Goal: Task Accomplishment & Management: Use online tool/utility

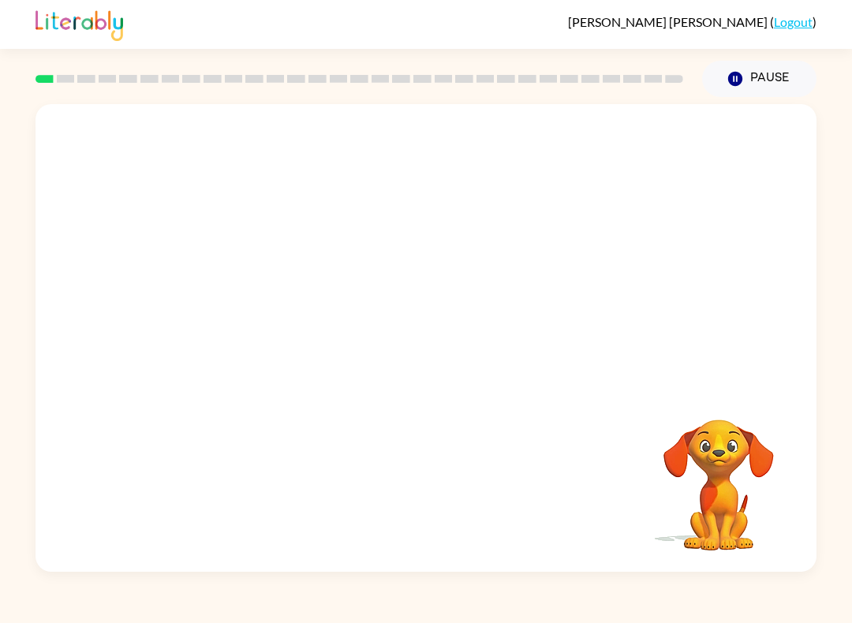
click at [721, 521] on video "Your browser must support playing .mp4 files to use Literably. Please try using…" at bounding box center [718, 474] width 158 height 158
click at [720, 521] on video "Your browser must support playing .mp4 files to use Literably. Please try using…" at bounding box center [718, 474] width 158 height 158
click at [724, 493] on video "Your browser must support playing .mp4 files to use Literably. Please try using…" at bounding box center [718, 474] width 158 height 158
click at [637, 208] on video "Your browser must support playing .mp4 files to use Literably. Please try using…" at bounding box center [425, 245] width 781 height 282
click at [492, 285] on video "Your browser must support playing .mp4 files to use Literably. Please try using…" at bounding box center [425, 245] width 781 height 282
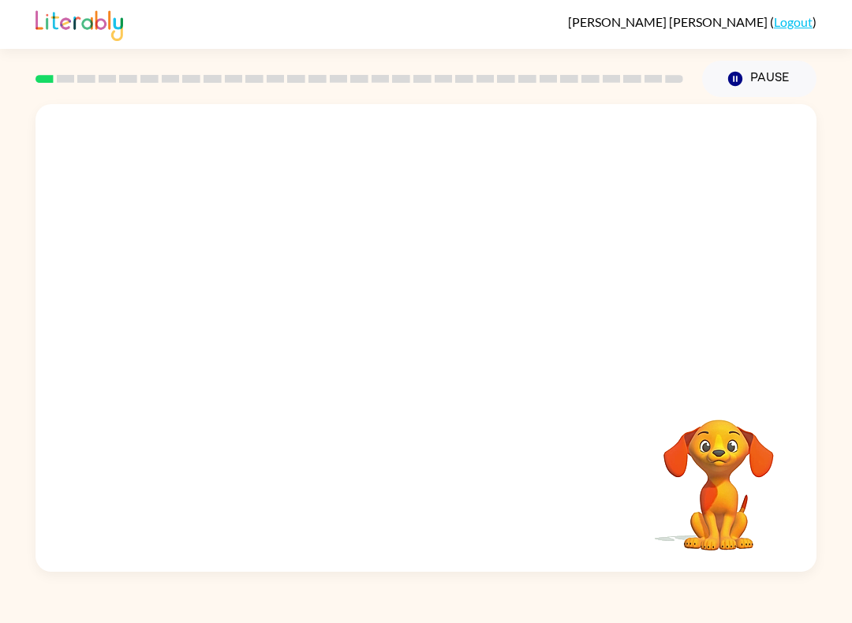
click at [434, 326] on video "Your browser must support playing .mp4 files to use Literably. Please try using…" at bounding box center [425, 245] width 781 height 282
click at [374, 367] on video "Your browser must support playing .mp4 files to use Literably. Please try using…" at bounding box center [425, 245] width 781 height 282
click at [375, 322] on video "Your browser must support playing .mp4 files to use Literably. Please try using…" at bounding box center [425, 245] width 781 height 282
click at [332, 322] on video "Your browser must support playing .mp4 files to use Literably. Please try using…" at bounding box center [425, 245] width 781 height 282
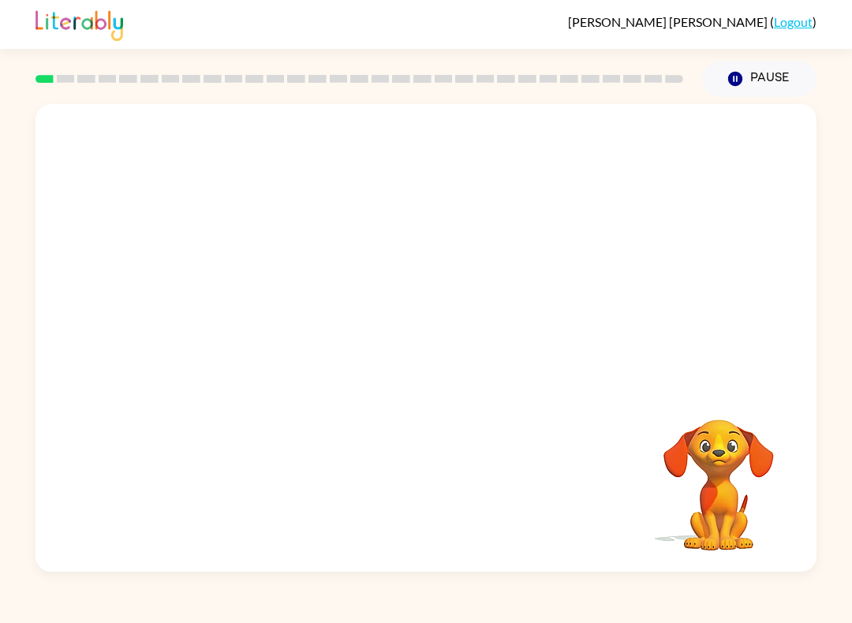
click at [518, 290] on video "Your browser must support playing .mp4 files to use Literably. Please try using…" at bounding box center [425, 245] width 781 height 282
click at [605, 276] on video "Your browser must support playing .mp4 files to use Literably. Please try using…" at bounding box center [425, 245] width 781 height 282
click at [607, 300] on video "Your browser must support playing .mp4 files to use Literably. Please try using…" at bounding box center [425, 245] width 781 height 282
click at [561, 275] on video "Your browser must support playing .mp4 files to use Literably. Please try using…" at bounding box center [425, 245] width 781 height 282
click at [522, 275] on video "Your browser must support playing .mp4 files to use Literably. Please try using…" at bounding box center [425, 245] width 781 height 282
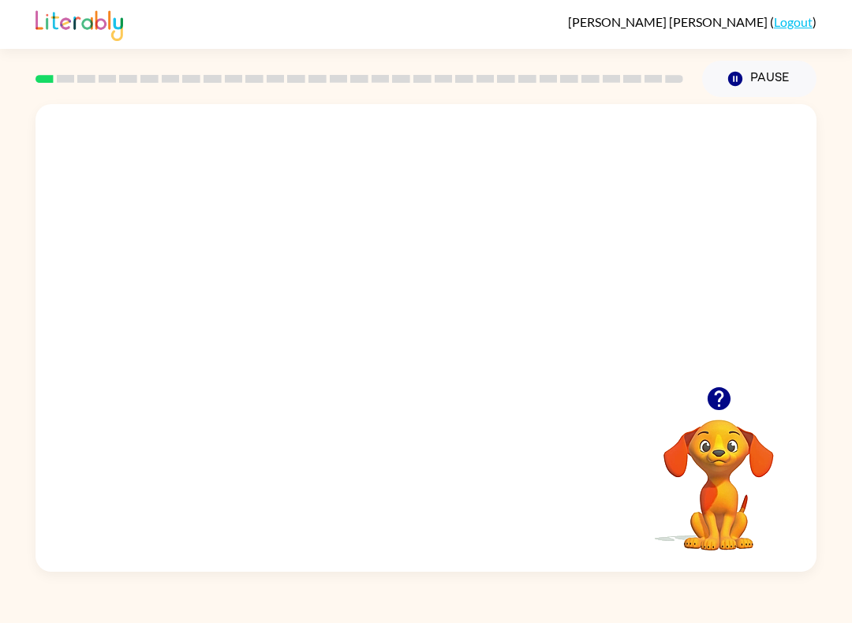
click at [401, 282] on video "Your browser must support playing .mp4 files to use Literably. Please try using…" at bounding box center [425, 245] width 781 height 282
click at [458, 281] on video "Your browser must support playing .mp4 files to use Literably. Please try using…" at bounding box center [425, 245] width 781 height 282
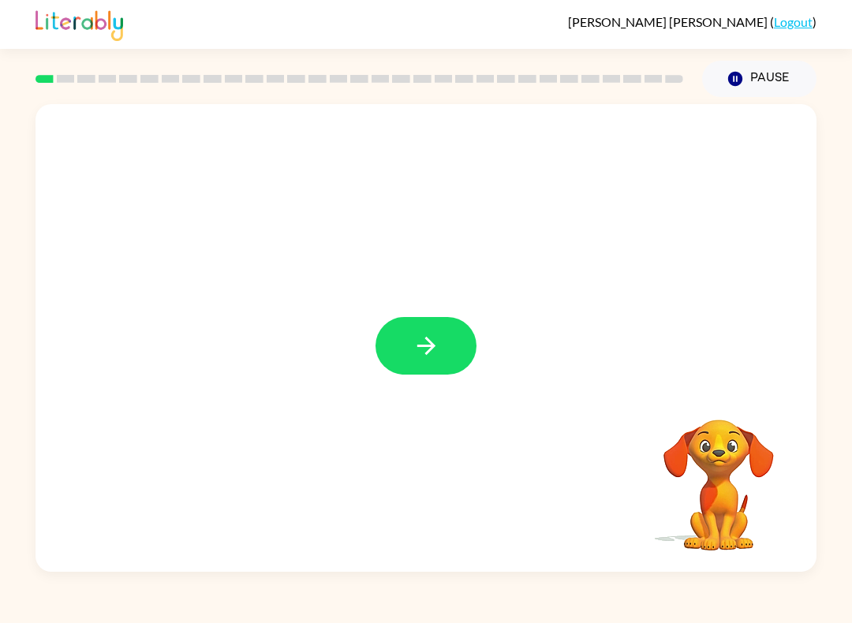
click at [421, 349] on icon "button" at bounding box center [426, 346] width 28 height 28
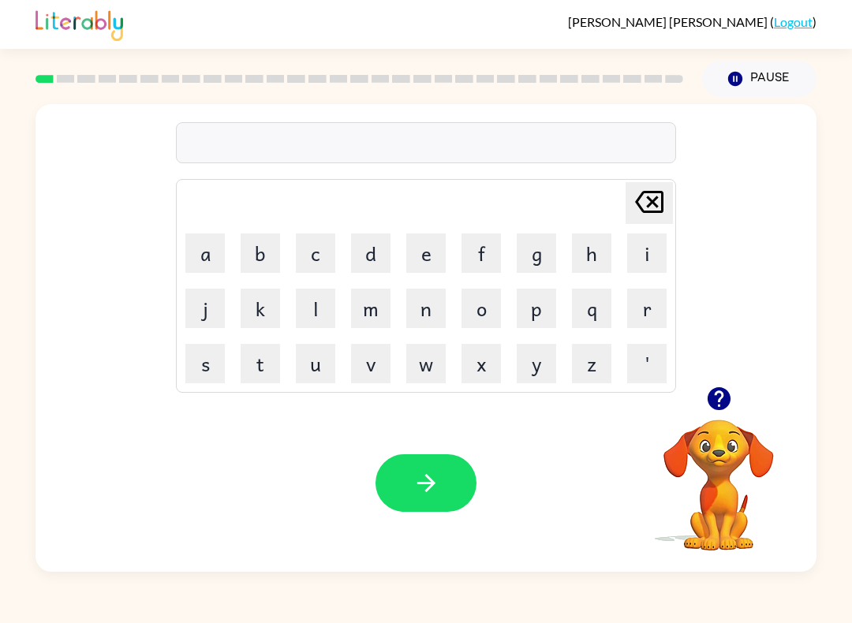
click at [718, 396] on icon "button" at bounding box center [717, 398] width 23 height 23
click at [255, 254] on button "b" at bounding box center [259, 252] width 39 height 39
click at [482, 311] on button "o" at bounding box center [480, 308] width 39 height 39
click at [647, 303] on button "r" at bounding box center [646, 308] width 39 height 39
click at [378, 250] on button "d" at bounding box center [370, 252] width 39 height 39
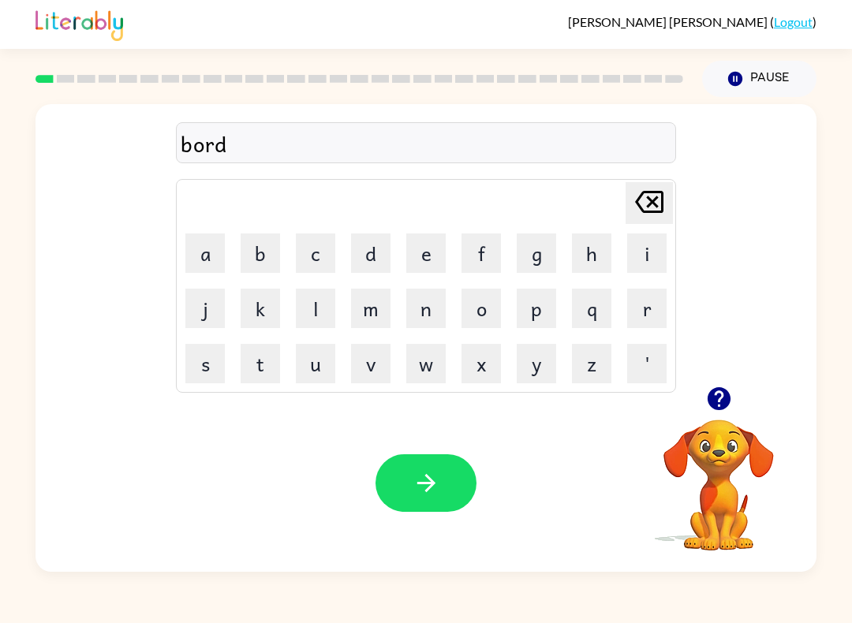
click at [423, 251] on button "e" at bounding box center [425, 252] width 39 height 39
click at [631, 304] on button "r" at bounding box center [646, 308] width 39 height 39
click at [437, 479] on icon "button" at bounding box center [426, 483] width 28 height 28
click at [655, 308] on button "r" at bounding box center [646, 308] width 39 height 39
click at [474, 292] on button "o" at bounding box center [480, 308] width 39 height 39
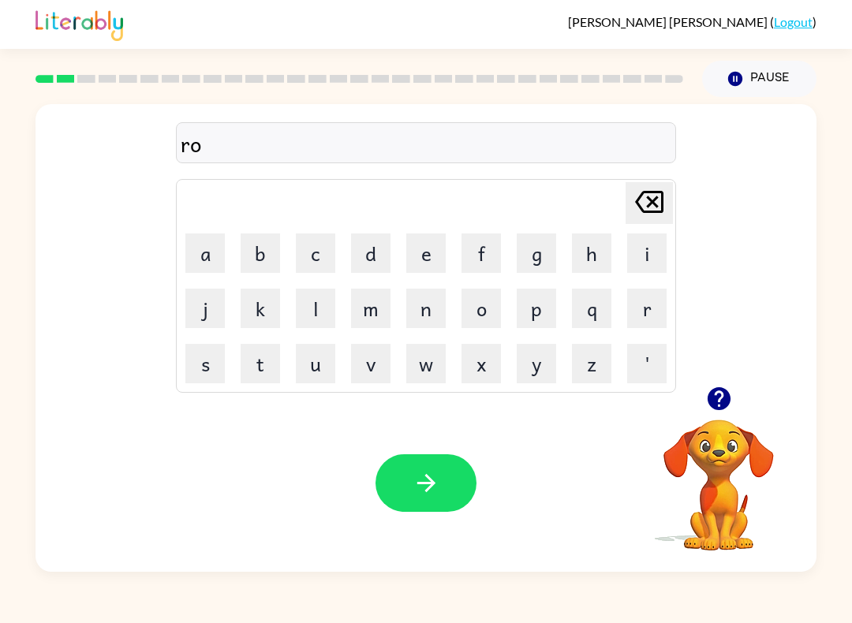
click at [324, 367] on button "u" at bounding box center [315, 363] width 39 height 39
click at [381, 259] on button "d" at bounding box center [370, 252] width 39 height 39
click at [419, 464] on button "button" at bounding box center [425, 483] width 101 height 58
click at [380, 301] on button "m" at bounding box center [370, 308] width 39 height 39
click at [223, 247] on button "a" at bounding box center [204, 252] width 39 height 39
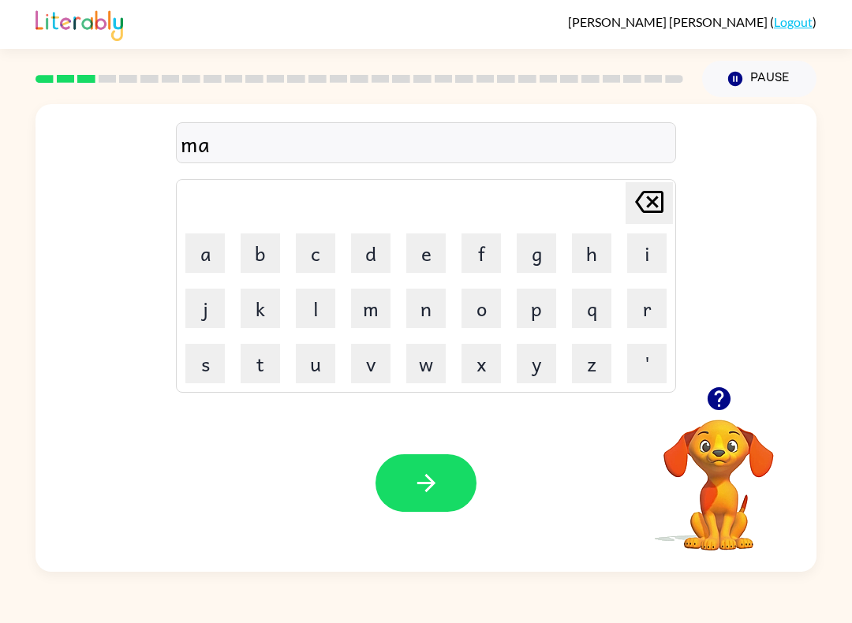
click at [306, 254] on button "c" at bounding box center [315, 252] width 39 height 39
click at [604, 240] on button "h" at bounding box center [591, 252] width 39 height 39
click at [644, 257] on button "i" at bounding box center [646, 252] width 39 height 39
click at [436, 307] on button "n" at bounding box center [425, 308] width 39 height 39
click at [428, 494] on icon "button" at bounding box center [426, 483] width 28 height 28
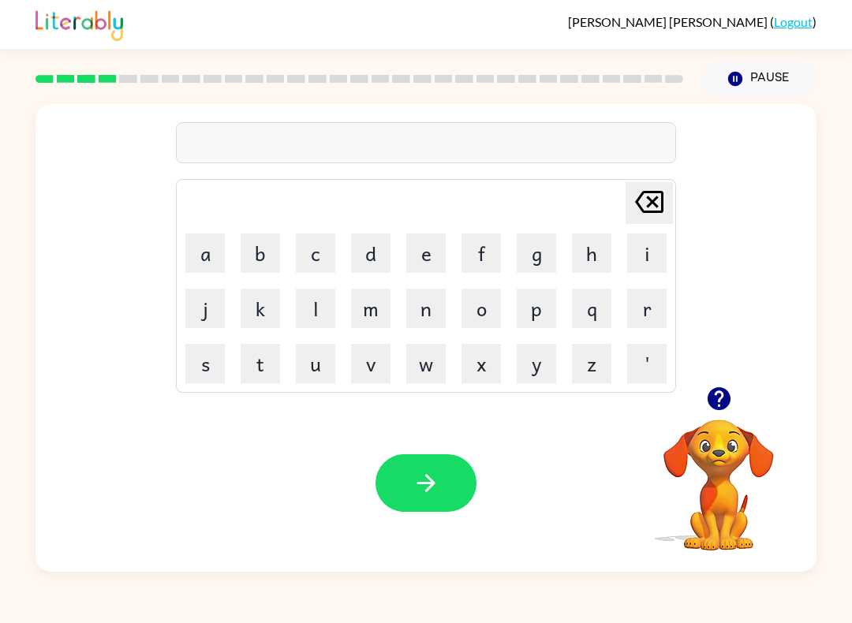
click at [273, 352] on button "t" at bounding box center [259, 363] width 39 height 39
click at [654, 307] on button "r" at bounding box center [646, 308] width 39 height 39
click at [205, 252] on button "a" at bounding box center [204, 252] width 39 height 39
click at [431, 313] on button "n" at bounding box center [425, 308] width 39 height 39
click at [434, 457] on button "button" at bounding box center [425, 483] width 101 height 58
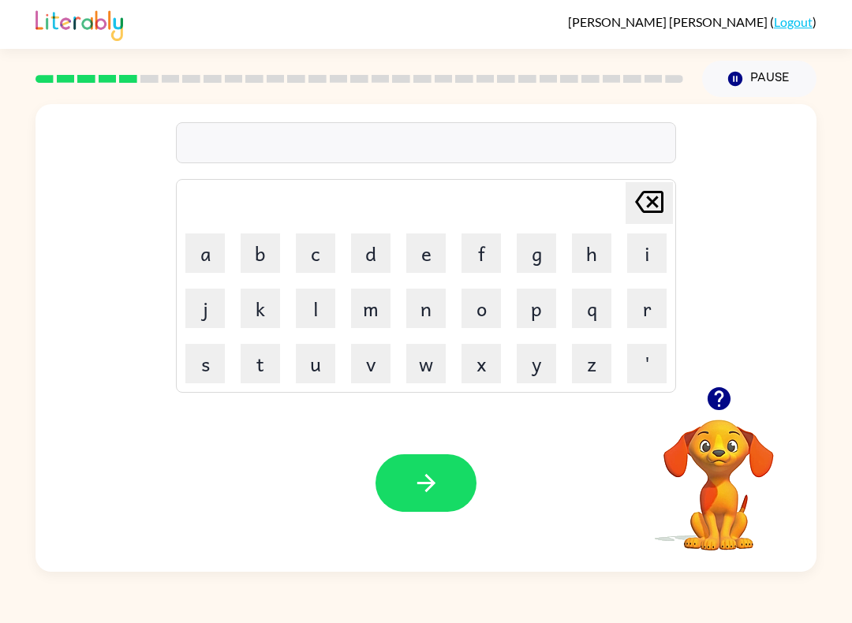
click at [248, 248] on button "b" at bounding box center [259, 252] width 39 height 39
click at [441, 258] on button "e" at bounding box center [425, 252] width 39 height 39
click at [312, 270] on button "c" at bounding box center [315, 252] width 39 height 39
click at [222, 233] on button "a" at bounding box center [204, 252] width 39 height 39
click at [380, 315] on button "m" at bounding box center [370, 308] width 39 height 39
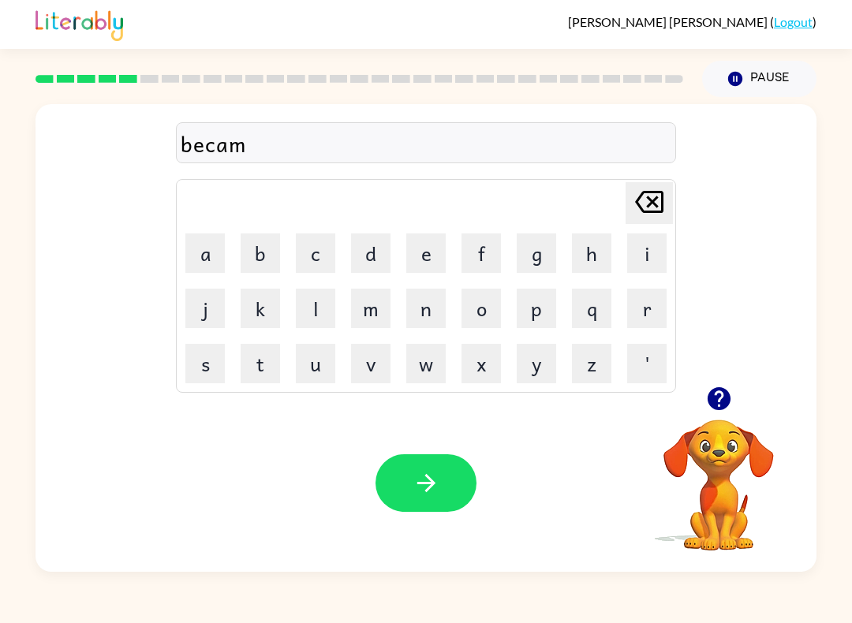
click at [420, 255] on button "e" at bounding box center [425, 252] width 39 height 39
click at [445, 480] on button "button" at bounding box center [425, 483] width 101 height 58
click at [378, 363] on button "v" at bounding box center [370, 363] width 39 height 39
click at [224, 251] on button "a" at bounding box center [204, 252] width 39 height 39
click at [328, 257] on button "c" at bounding box center [315, 252] width 39 height 39
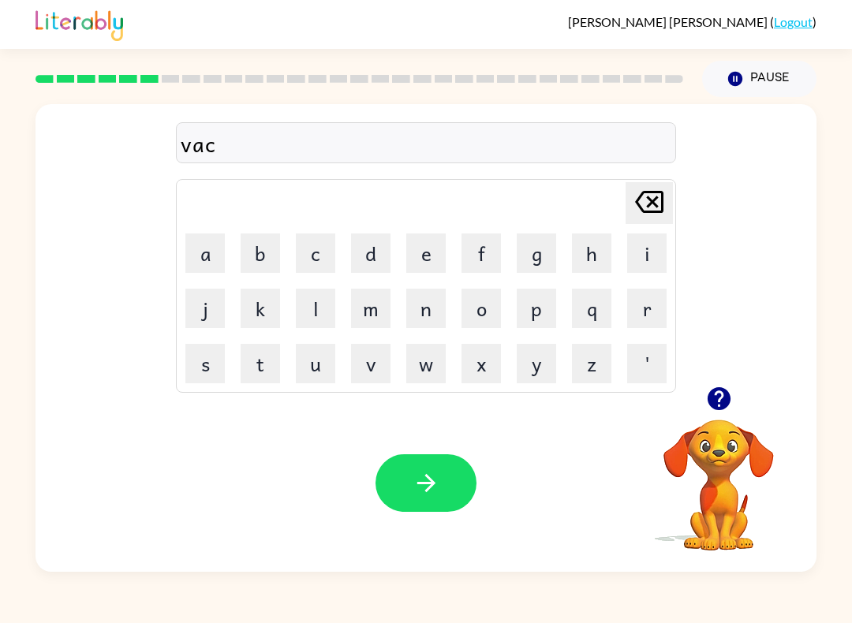
click at [646, 252] on button "i" at bounding box center [646, 252] width 39 height 39
click at [480, 272] on button "f" at bounding box center [480, 252] width 39 height 39
click at [655, 203] on icon "[PERSON_NAME] last character input" at bounding box center [649, 202] width 38 height 38
click at [486, 303] on button "o" at bounding box center [480, 308] width 39 height 39
click at [418, 311] on button "n" at bounding box center [425, 308] width 39 height 39
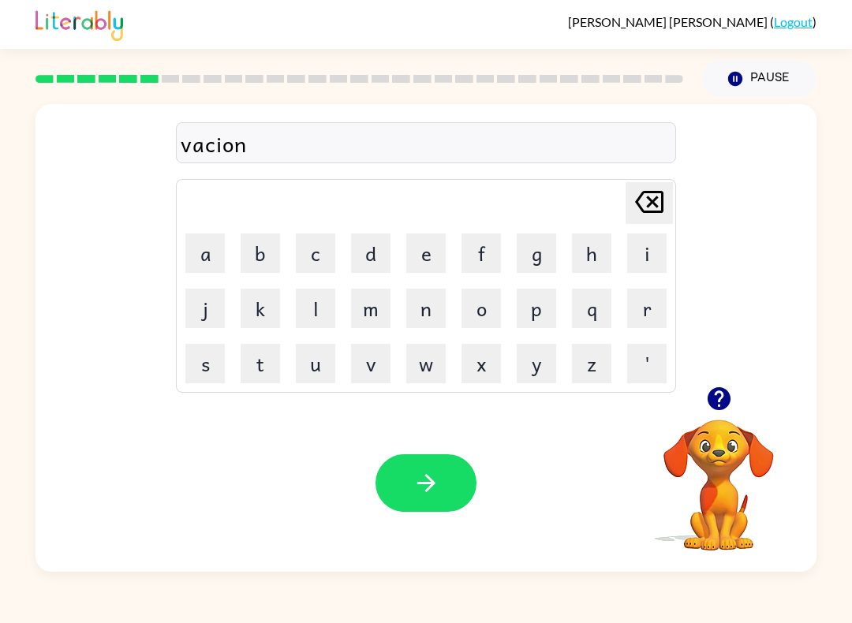
click at [412, 437] on div "Your browser must support playing .mp4 files to use Literably. Please try using…" at bounding box center [425, 482] width 781 height 177
click at [410, 488] on button "button" at bounding box center [425, 483] width 101 height 58
click at [565, 172] on div "[PERSON_NAME] last character input a b c d e f g h i j k l m n o p q r s t u v …" at bounding box center [426, 246] width 500 height 294
click at [719, 401] on icon "button" at bounding box center [719, 399] width 28 height 28
click at [534, 311] on button "p" at bounding box center [535, 308] width 39 height 39
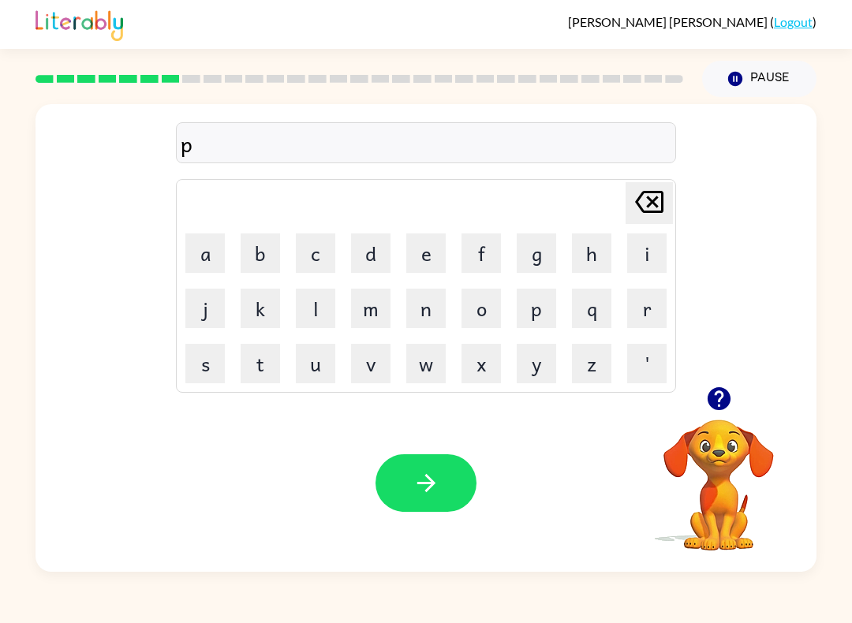
click at [422, 257] on button "e" at bounding box center [425, 252] width 39 height 39
click at [382, 244] on button "d" at bounding box center [370, 252] width 39 height 39
click at [326, 302] on button "l" at bounding box center [315, 308] width 39 height 39
click at [382, 251] on button "d" at bounding box center [370, 252] width 39 height 39
click at [683, 192] on div "pedld [PERSON_NAME] last character input a b c d e f g h i j k l m n o p q r s …" at bounding box center [425, 245] width 781 height 282
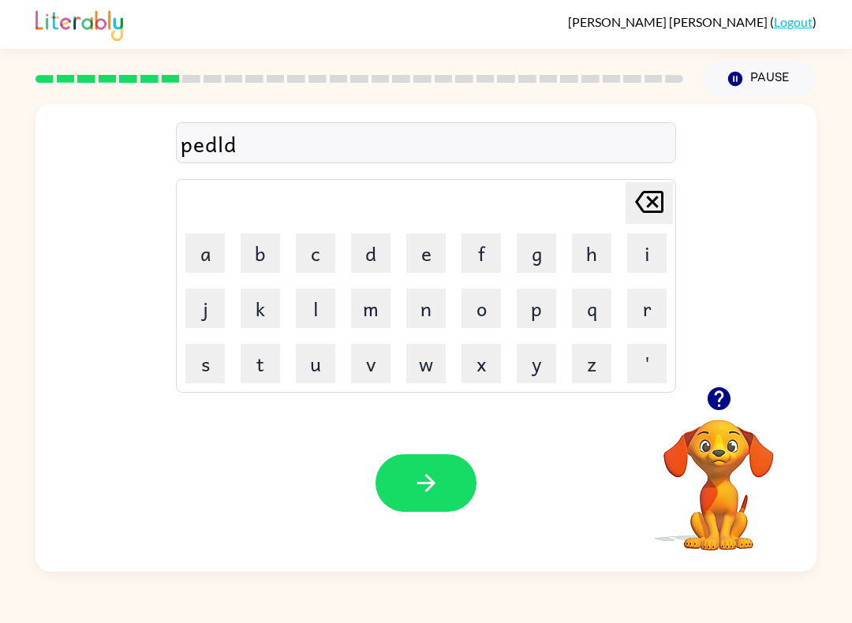
click at [634, 200] on icon "[PERSON_NAME] last character input" at bounding box center [649, 202] width 38 height 38
click at [421, 249] on button "e" at bounding box center [425, 252] width 39 height 39
click at [367, 248] on button "d" at bounding box center [370, 252] width 39 height 39
click at [430, 455] on button "button" at bounding box center [425, 483] width 101 height 58
click at [357, 312] on button "m" at bounding box center [370, 308] width 39 height 39
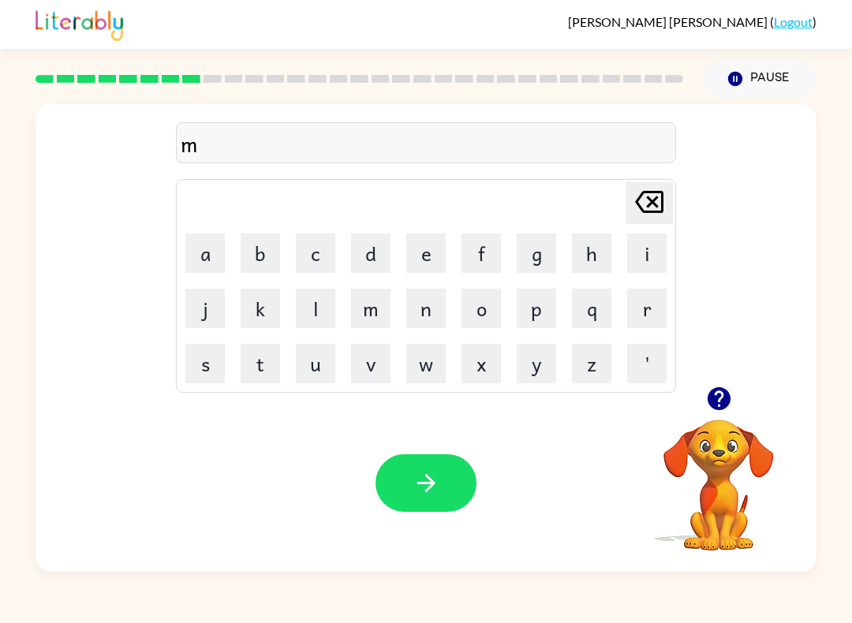
click at [627, 255] on button "i" at bounding box center [646, 252] width 39 height 39
click at [622, 311] on td "r" at bounding box center [647, 308] width 54 height 54
click at [206, 243] on button "a" at bounding box center [204, 252] width 39 height 39
click at [324, 239] on button "c" at bounding box center [315, 252] width 39 height 39
click at [329, 316] on button "l" at bounding box center [315, 308] width 39 height 39
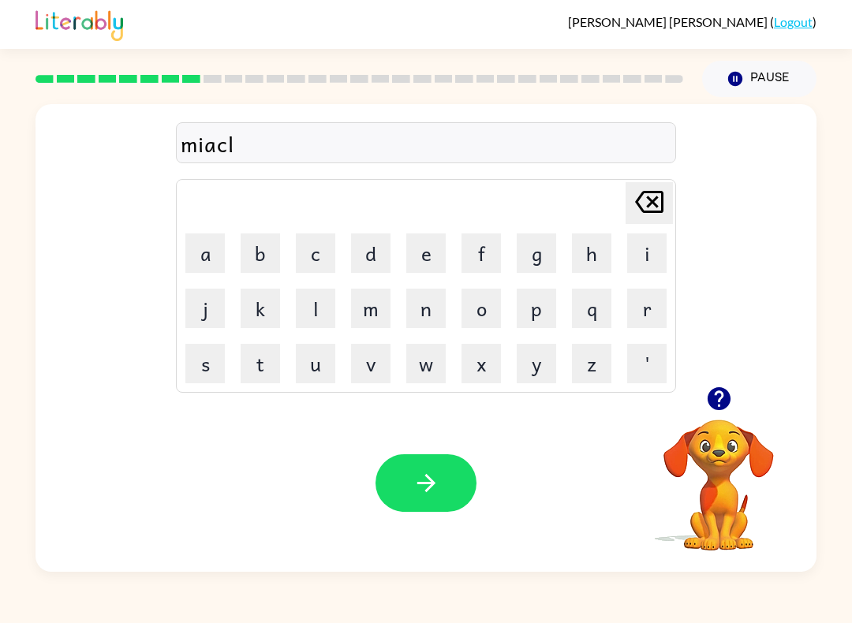
click at [408, 256] on button "e" at bounding box center [425, 252] width 39 height 39
click at [427, 479] on icon "button" at bounding box center [426, 483] width 28 height 28
click at [721, 395] on icon "button" at bounding box center [719, 399] width 28 height 28
click at [788, 391] on div "[PERSON_NAME] last character input a b c d e f g h i j k l m n o p q r s t u v …" at bounding box center [425, 338] width 781 height 468
click at [387, 306] on button "m" at bounding box center [370, 308] width 39 height 39
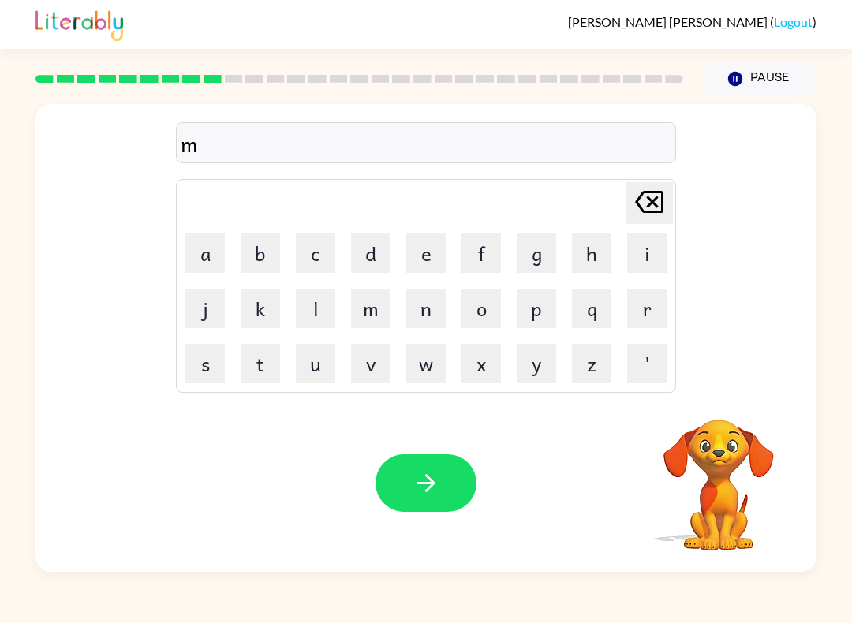
click at [444, 240] on button "e" at bounding box center [425, 252] width 39 height 39
click at [433, 240] on button "e" at bounding box center [425, 252] width 39 height 39
click at [373, 249] on button "d" at bounding box center [370, 252] width 39 height 39
click at [383, 296] on button "m" at bounding box center [370, 308] width 39 height 39
click at [500, 303] on button "o" at bounding box center [480, 308] width 39 height 39
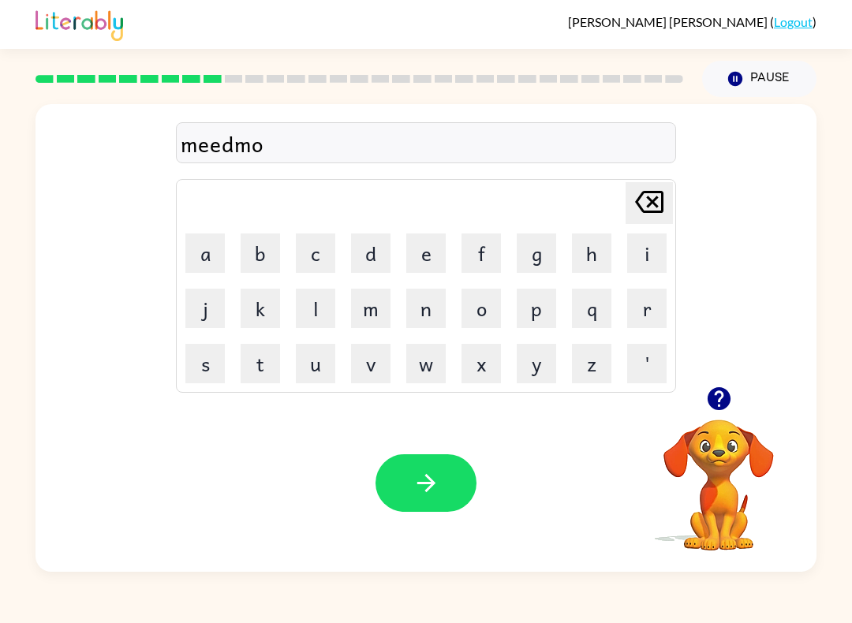
click at [657, 299] on button "r" at bounding box center [646, 308] width 39 height 39
click at [439, 304] on button "n" at bounding box center [425, 308] width 39 height 39
click at [646, 264] on button "i" at bounding box center [646, 252] width 39 height 39
click at [442, 302] on button "n" at bounding box center [425, 308] width 39 height 39
click at [531, 250] on button "g" at bounding box center [535, 252] width 39 height 39
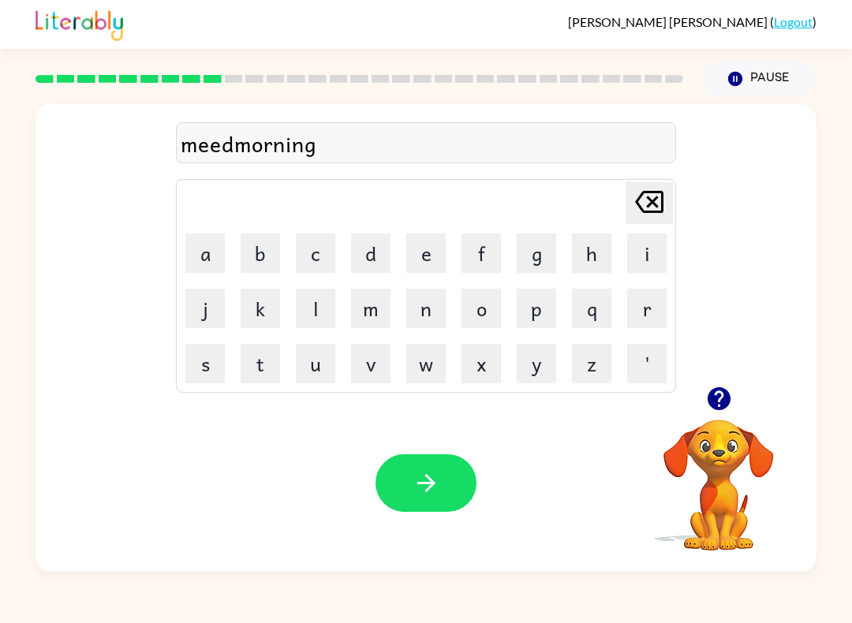
click at [404, 512] on button "button" at bounding box center [425, 483] width 101 height 58
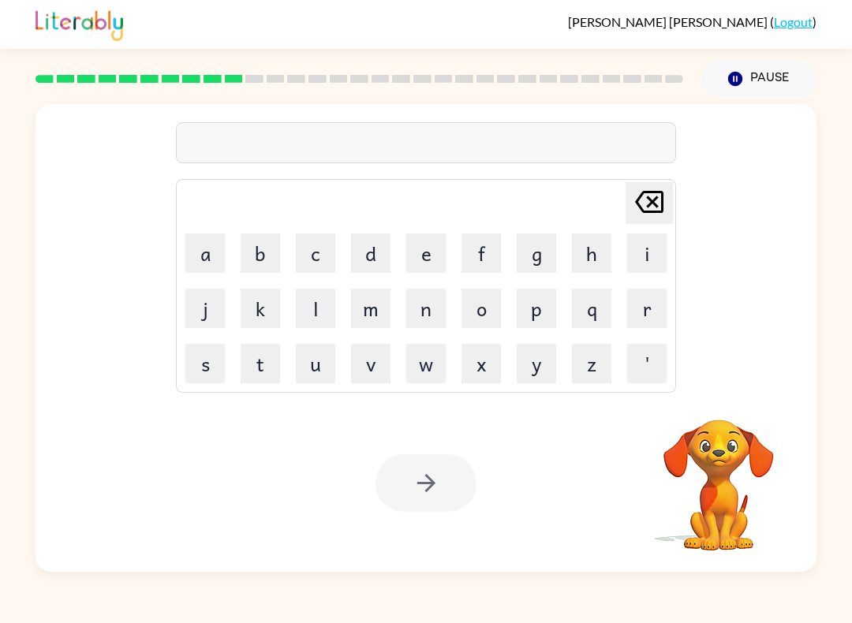
click at [370, 257] on button "d" at bounding box center [370, 252] width 39 height 39
click at [431, 253] on button "e" at bounding box center [425, 252] width 39 height 39
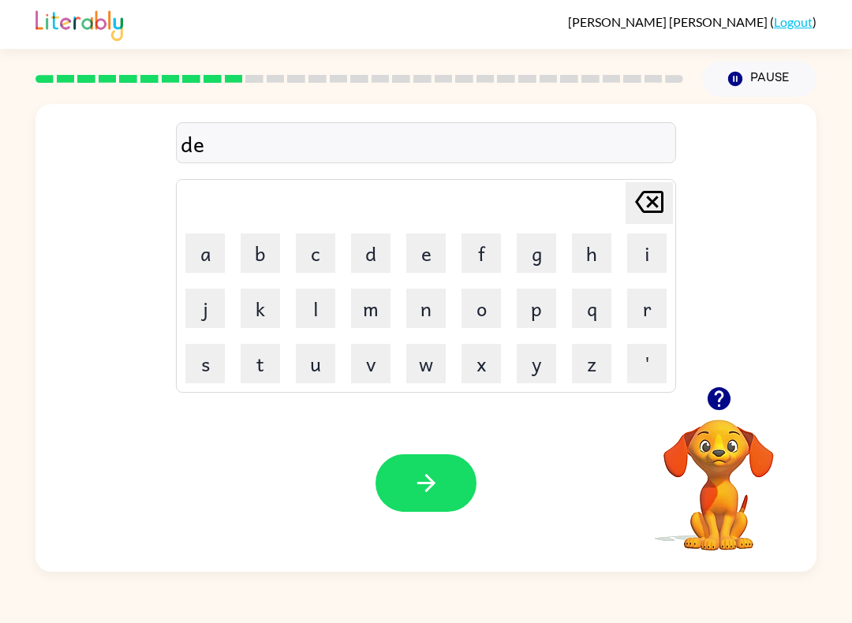
click at [202, 360] on button "s" at bounding box center [204, 363] width 39 height 39
click at [375, 252] on button "d" at bounding box center [370, 252] width 39 height 39
click at [646, 308] on button "r" at bounding box center [646, 308] width 39 height 39
click at [490, 304] on button "o" at bounding box center [480, 308] width 39 height 39
click at [205, 362] on button "s" at bounding box center [204, 363] width 39 height 39
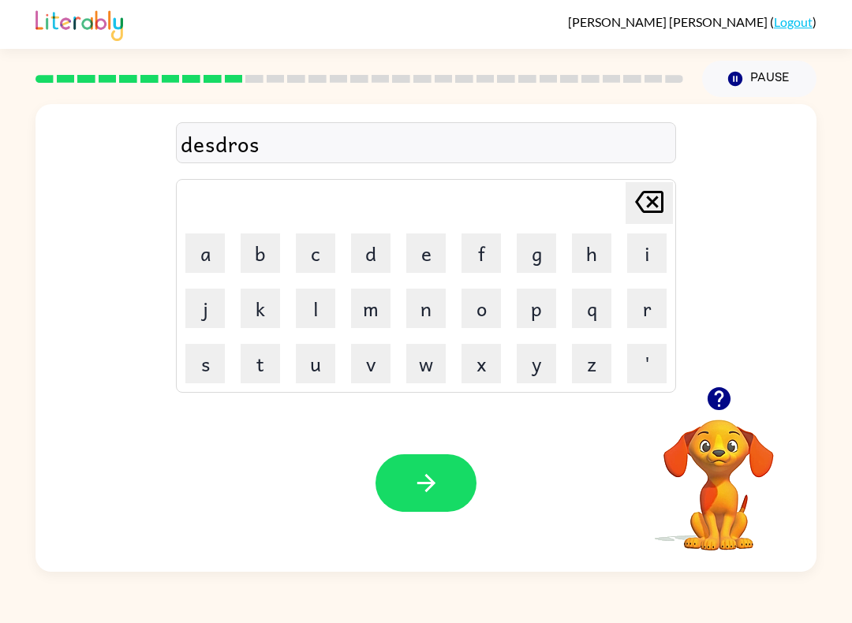
click at [399, 490] on button "button" at bounding box center [425, 483] width 101 height 58
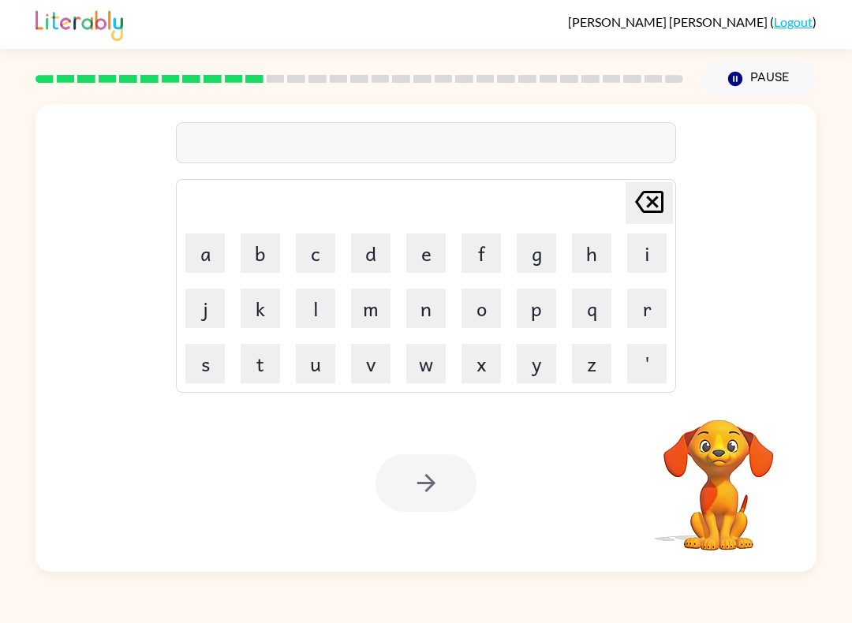
click at [661, 300] on button "r" at bounding box center [646, 308] width 39 height 39
click at [478, 311] on button "o" at bounding box center [480, 308] width 39 height 39
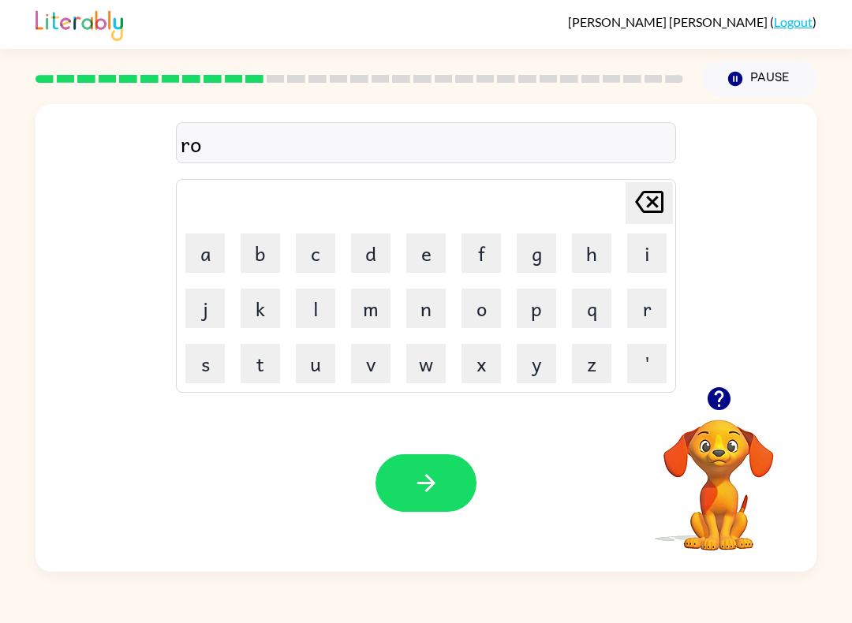
click at [437, 255] on button "e" at bounding box center [425, 252] width 39 height 39
click at [375, 255] on button "d" at bounding box center [370, 252] width 39 height 39
click at [445, 472] on button "button" at bounding box center [425, 483] width 101 height 58
click at [481, 315] on button "o" at bounding box center [480, 308] width 39 height 39
click at [546, 309] on button "p" at bounding box center [535, 308] width 39 height 39
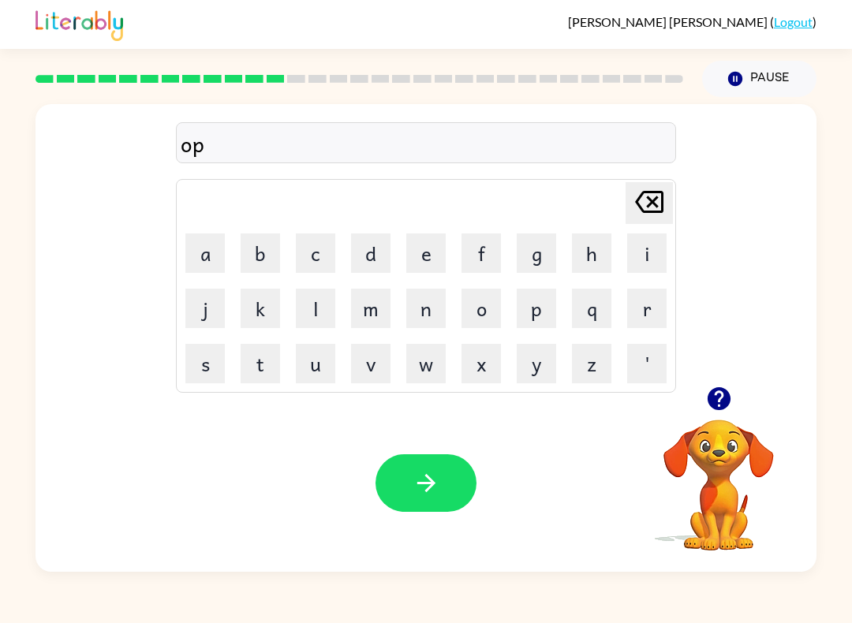
click at [650, 326] on button "r" at bounding box center [646, 308] width 39 height 39
click at [211, 238] on button "a" at bounding box center [204, 252] width 39 height 39
click at [654, 240] on button "i" at bounding box center [646, 252] width 39 height 39
click at [641, 312] on button "r" at bounding box center [646, 308] width 39 height 39
click at [555, 248] on button "g" at bounding box center [535, 252] width 39 height 39
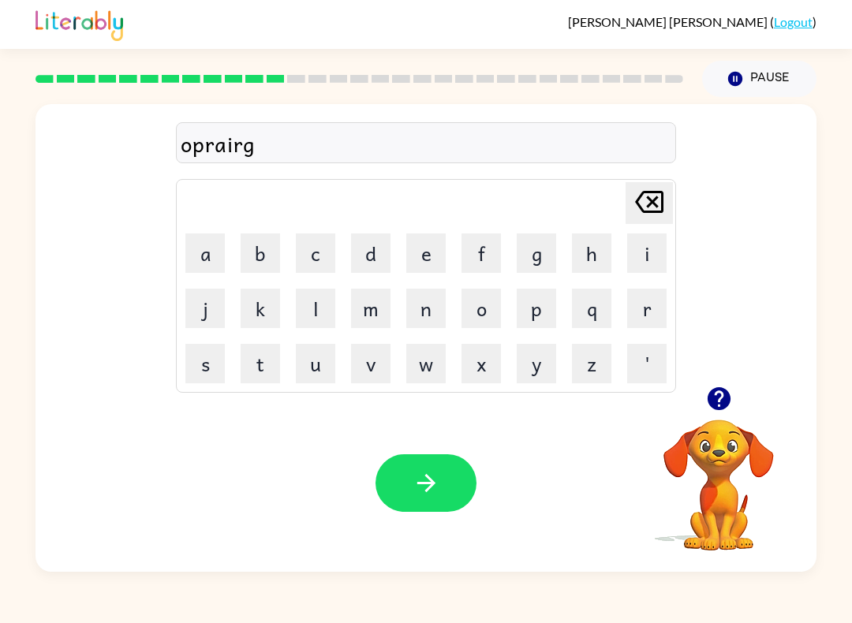
click at [219, 248] on button "a" at bounding box center [204, 252] width 39 height 39
click at [267, 366] on button "t" at bounding box center [259, 363] width 39 height 39
click at [464, 469] on button "button" at bounding box center [425, 483] width 101 height 58
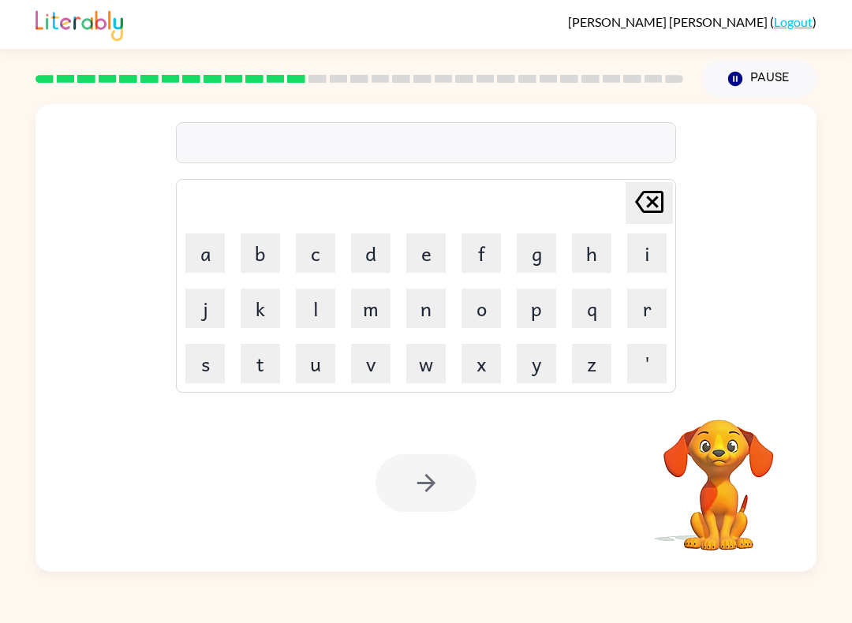
click at [264, 259] on button "b" at bounding box center [259, 252] width 39 height 39
click at [185, 261] on button "a" at bounding box center [204, 252] width 39 height 39
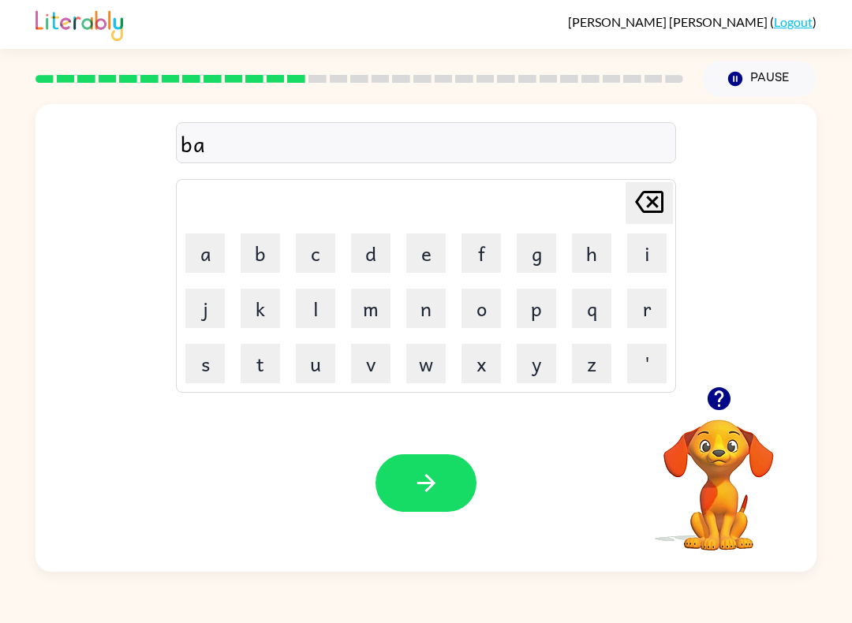
click at [375, 255] on button "d" at bounding box center [370, 252] width 39 height 39
click at [427, 304] on button "n" at bounding box center [425, 308] width 39 height 39
click at [427, 243] on button "e" at bounding box center [425, 252] width 39 height 39
click at [209, 362] on button "s" at bounding box center [204, 363] width 39 height 39
click at [417, 464] on button "button" at bounding box center [425, 483] width 101 height 58
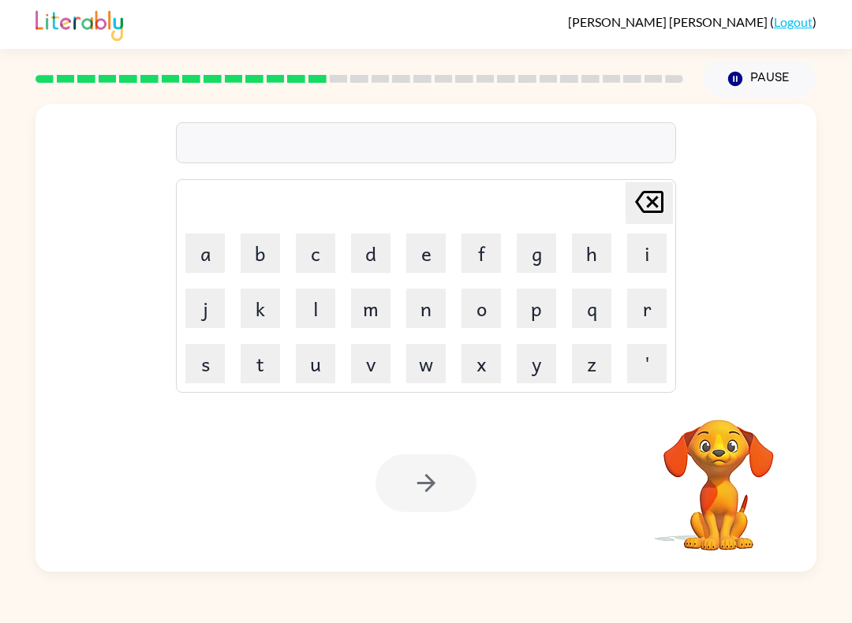
click at [729, 436] on video "Your browser must support playing .mp4 files to use Literably. Please try using…" at bounding box center [718, 474] width 158 height 158
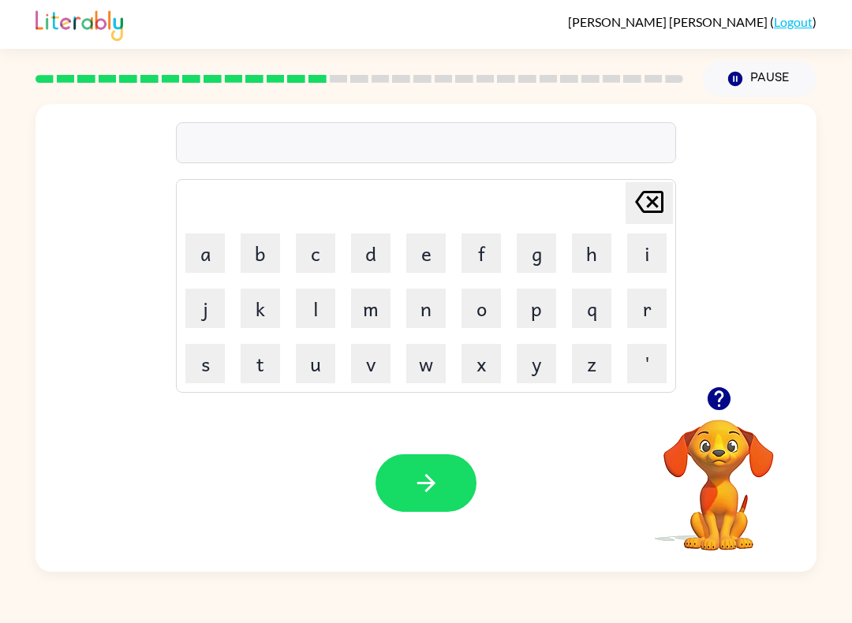
click at [255, 255] on button "b" at bounding box center [259, 252] width 39 height 39
click at [484, 299] on button "o" at bounding box center [480, 308] width 39 height 39
click at [427, 311] on button "n" at bounding box center [425, 308] width 39 height 39
click at [314, 368] on button "u" at bounding box center [315, 363] width 39 height 39
click at [224, 360] on button "s" at bounding box center [204, 363] width 39 height 39
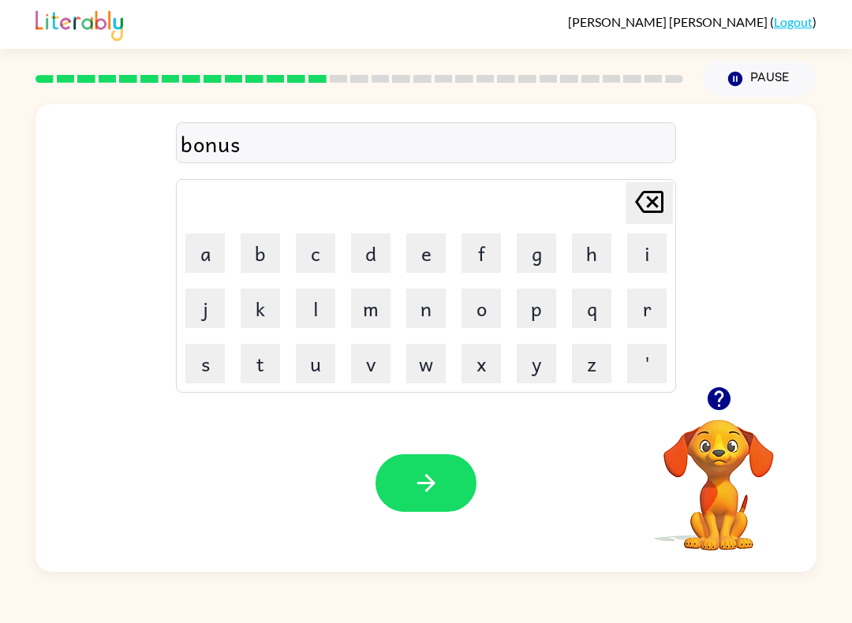
click at [416, 483] on icon "button" at bounding box center [426, 483] width 28 height 28
click at [214, 376] on button "s" at bounding box center [204, 363] width 39 height 39
click at [670, 53] on div at bounding box center [359, 78] width 666 height 55
click at [714, 397] on icon "button" at bounding box center [717, 398] width 23 height 23
click at [467, 300] on button "o" at bounding box center [480, 308] width 39 height 39
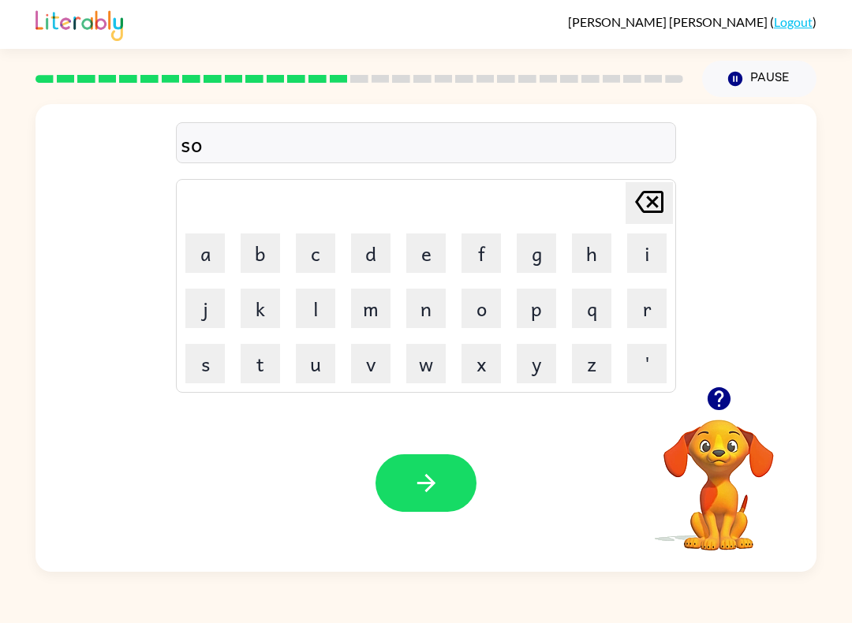
click at [669, 205] on button "[PERSON_NAME] last character input" at bounding box center [648, 203] width 47 height 42
click at [423, 352] on button "w" at bounding box center [425, 363] width 39 height 39
click at [486, 311] on button "o" at bounding box center [480, 308] width 39 height 39
click at [642, 314] on button "r" at bounding box center [646, 308] width 39 height 39
click at [378, 306] on button "m" at bounding box center [370, 308] width 39 height 39
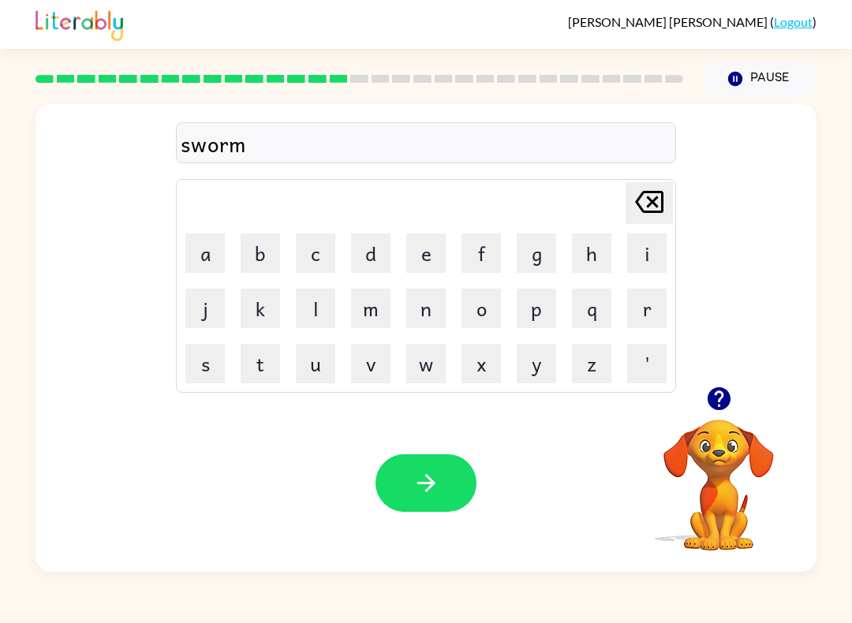
click at [449, 480] on button "button" at bounding box center [425, 483] width 101 height 58
click at [740, 460] on video "Your browser must support playing .mp4 files to use Literably. Please try using…" at bounding box center [718, 474] width 158 height 158
click at [705, 452] on video "Your browser must support playing .mp4 files to use Literably. Please try using…" at bounding box center [718, 474] width 158 height 158
click at [720, 380] on button "button" at bounding box center [719, 398] width 40 height 40
click at [649, 323] on button "r" at bounding box center [646, 308] width 39 height 39
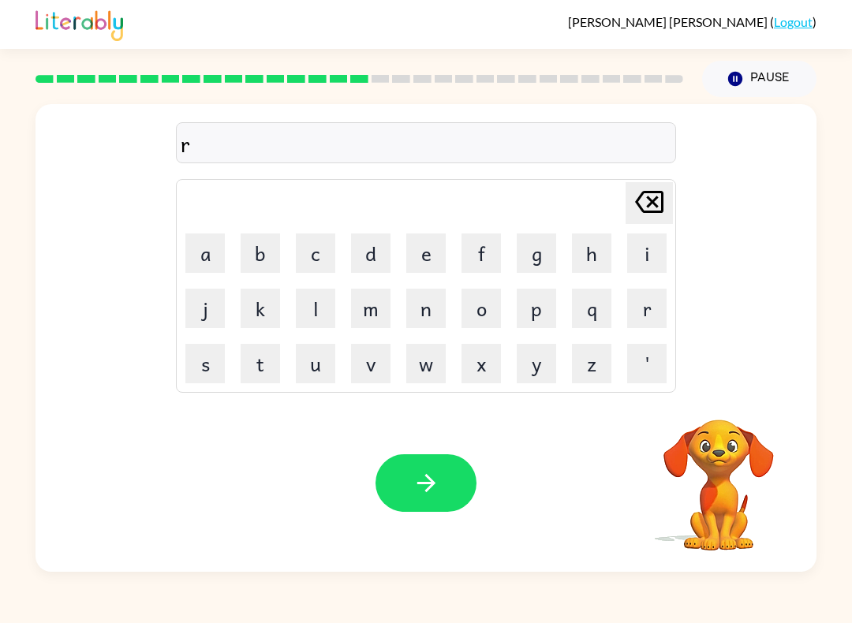
click at [233, 224] on td "[PERSON_NAME] last character input" at bounding box center [425, 202] width 495 height 43
click at [196, 264] on button "a" at bounding box center [204, 252] width 39 height 39
click at [376, 289] on button "m" at bounding box center [370, 308] width 39 height 39
click at [414, 249] on button "e" at bounding box center [425, 252] width 39 height 39
click at [425, 509] on button "button" at bounding box center [425, 483] width 101 height 58
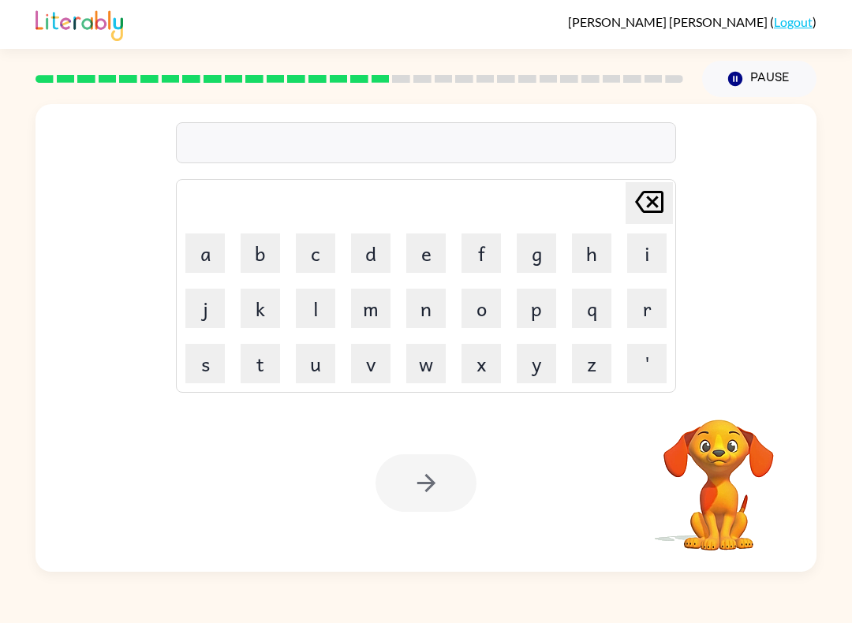
click at [381, 248] on button "d" at bounding box center [370, 252] width 39 height 39
click at [647, 300] on button "r" at bounding box center [646, 308] width 39 height 39
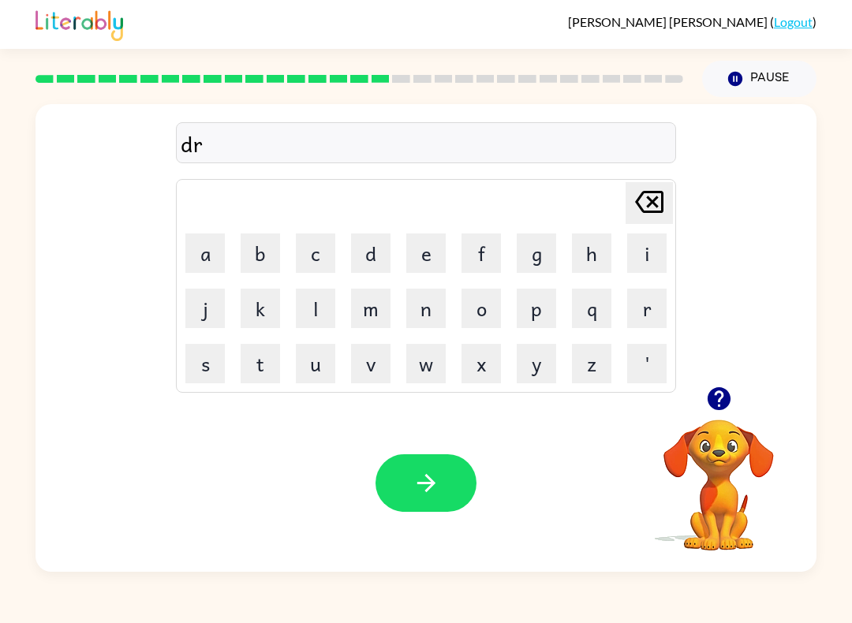
click at [655, 205] on icon at bounding box center [649, 202] width 28 height 22
click at [655, 204] on icon at bounding box center [649, 202] width 28 height 22
click at [270, 252] on button "b" at bounding box center [259, 252] width 39 height 39
click at [663, 295] on button "r" at bounding box center [646, 308] width 39 height 39
click at [636, 262] on button "i" at bounding box center [646, 252] width 39 height 39
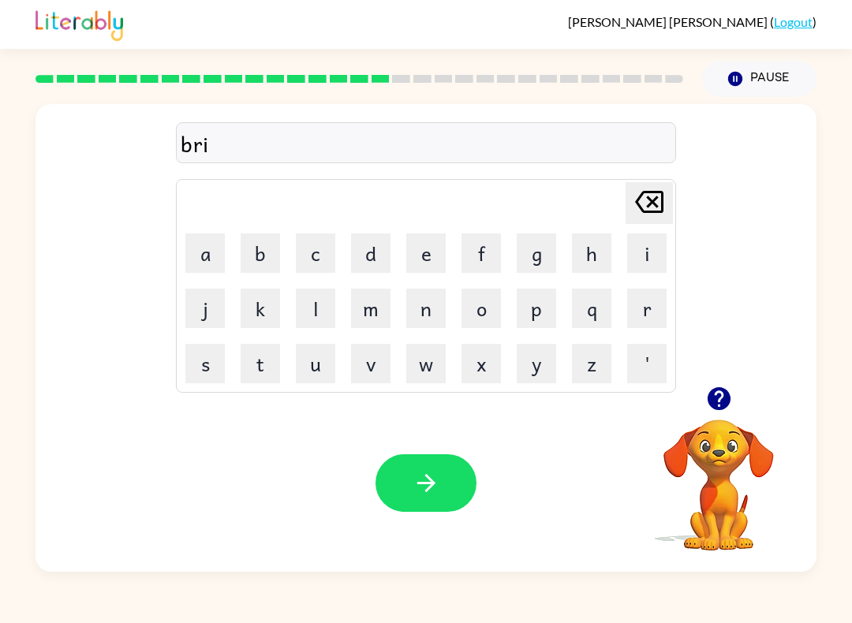
click at [382, 302] on button "m" at bounding box center [370, 308] width 39 height 39
click at [653, 255] on button "i" at bounding box center [646, 252] width 39 height 39
click at [423, 296] on button "n" at bounding box center [425, 308] width 39 height 39
click at [536, 250] on button "g" at bounding box center [535, 252] width 39 height 39
click at [452, 486] on button "button" at bounding box center [425, 483] width 101 height 58
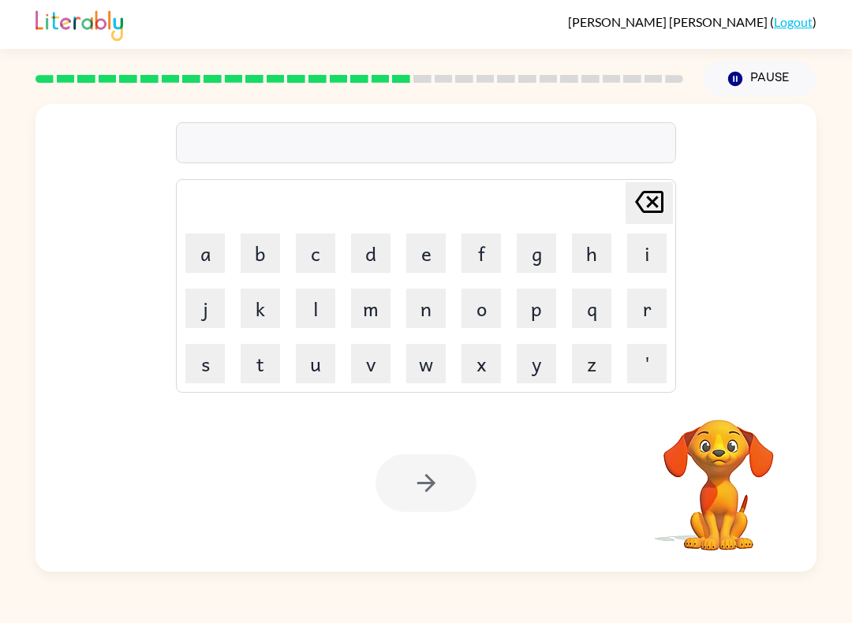
click at [750, 534] on video "Your browser must support playing .mp4 files to use Literably. Please try using…" at bounding box center [718, 474] width 158 height 158
click at [789, 514] on video "Your browser must support playing .mp4 files to use Literably. Please try using…" at bounding box center [718, 474] width 158 height 158
click at [730, 550] on video "Your browser must support playing .mp4 files to use Literably. Please try using…" at bounding box center [718, 474] width 158 height 158
click at [743, 469] on video "Your browser must support playing .mp4 files to use Literably. Please try using…" at bounding box center [718, 474] width 158 height 158
click at [650, 298] on button "r" at bounding box center [646, 308] width 39 height 39
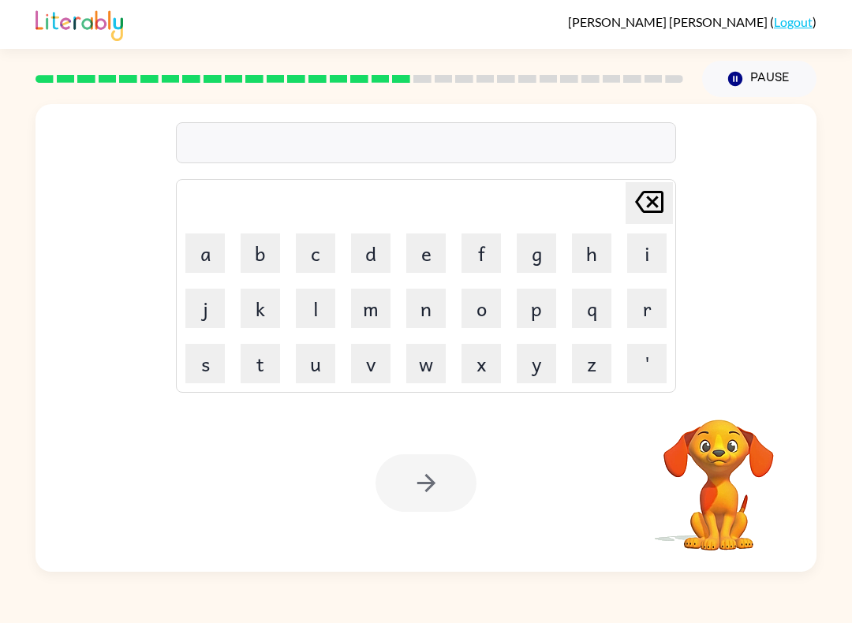
click at [634, 248] on button "i" at bounding box center [646, 252] width 39 height 39
click at [206, 357] on button "s" at bounding box center [204, 363] width 39 height 39
click at [263, 309] on button "k" at bounding box center [259, 308] width 39 height 39
click at [665, 232] on td "i" at bounding box center [647, 253] width 54 height 54
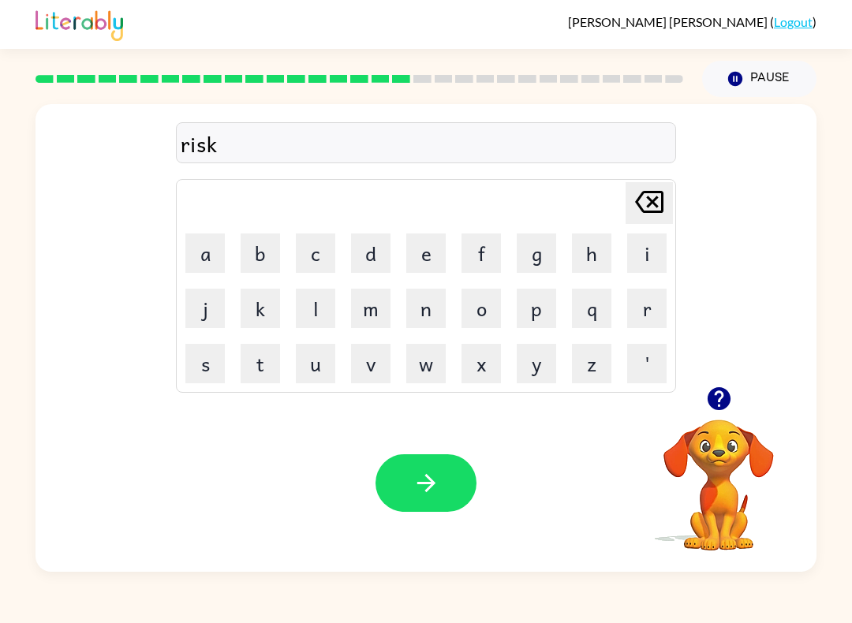
click at [647, 249] on button "i" at bounding box center [646, 252] width 39 height 39
click at [434, 246] on button "e" at bounding box center [425, 252] width 39 height 39
click at [195, 377] on button "s" at bounding box center [204, 363] width 39 height 39
click at [255, 374] on button "t" at bounding box center [259, 363] width 39 height 39
click at [416, 488] on icon "button" at bounding box center [426, 483] width 28 height 28
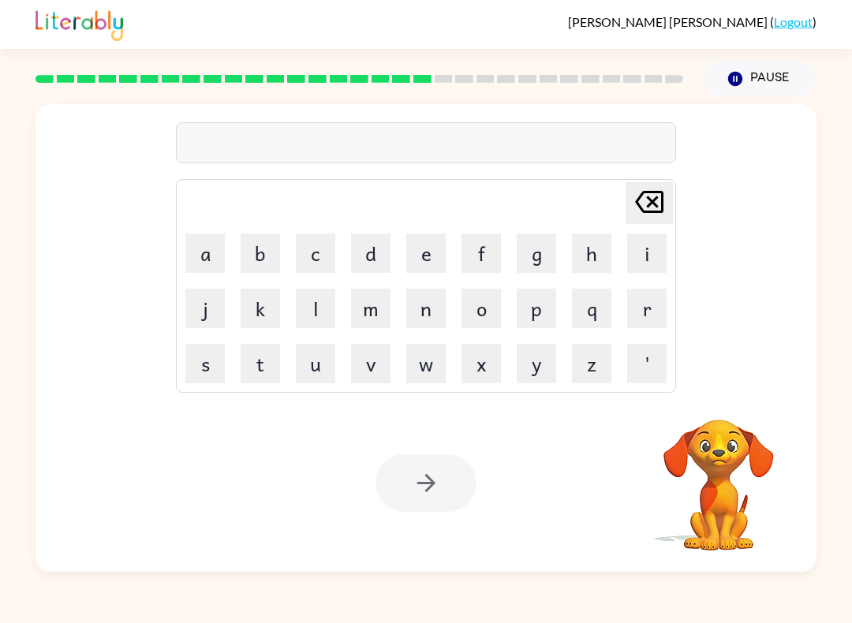
click at [709, 448] on video "Your browser must support playing .mp4 files to use Literably. Please try using…" at bounding box center [718, 474] width 158 height 158
click at [699, 453] on video "Your browser must support playing .mp4 files to use Literably. Please try using…" at bounding box center [718, 474] width 158 height 158
click at [222, 251] on button "a" at bounding box center [204, 252] width 39 height 39
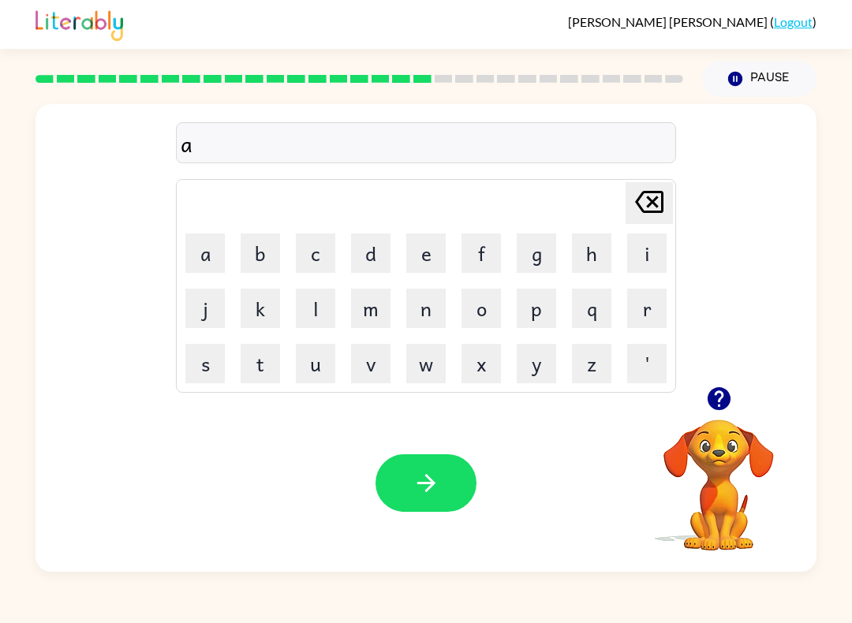
click at [706, 398] on icon "button" at bounding box center [719, 399] width 28 height 28
click at [652, 315] on button "r" at bounding box center [646, 308] width 39 height 39
click at [323, 250] on button "c" at bounding box center [315, 252] width 39 height 39
click at [588, 250] on button "h" at bounding box center [591, 252] width 39 height 39
click at [431, 347] on button "w" at bounding box center [425, 363] width 39 height 39
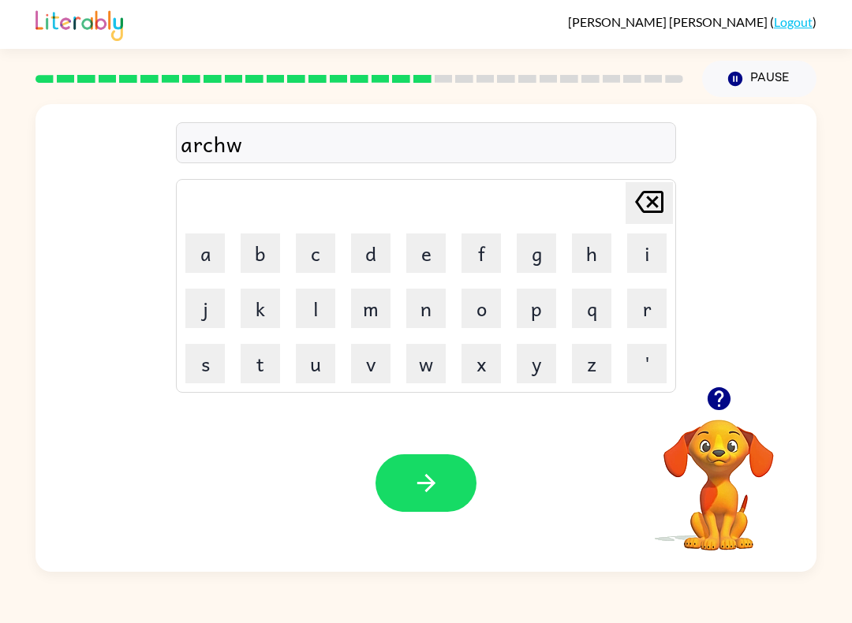
click at [414, 243] on button "e" at bounding box center [425, 252] width 39 height 39
click at [529, 356] on button "y" at bounding box center [535, 363] width 39 height 39
click at [387, 486] on button "button" at bounding box center [425, 483] width 101 height 58
click at [432, 465] on button "button" at bounding box center [425, 483] width 101 height 58
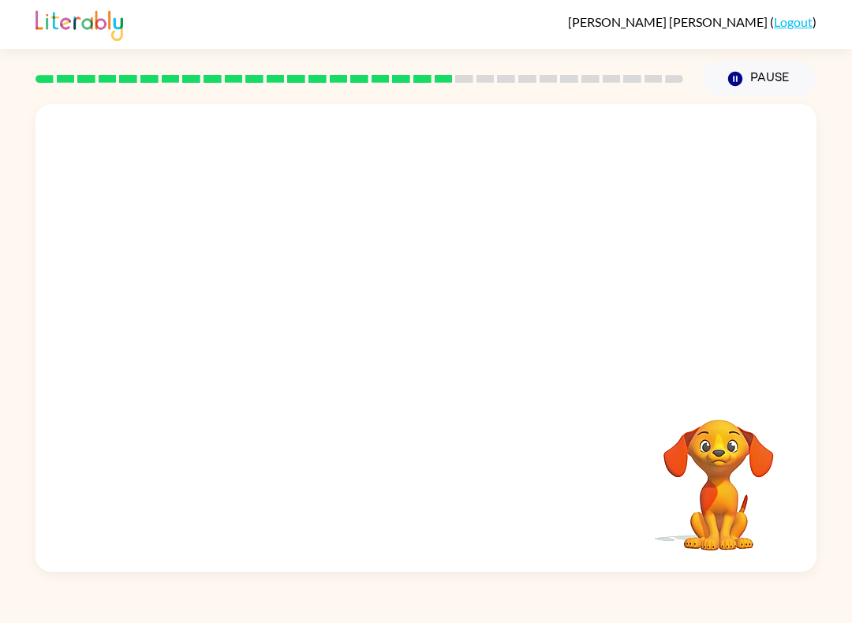
click at [711, 431] on video "Your browser must support playing .mp4 files to use Literably. Please try using…" at bounding box center [718, 474] width 158 height 158
click at [704, 417] on video "Your browser must support playing .mp4 files to use Literably. Please try using…" at bounding box center [718, 474] width 158 height 158
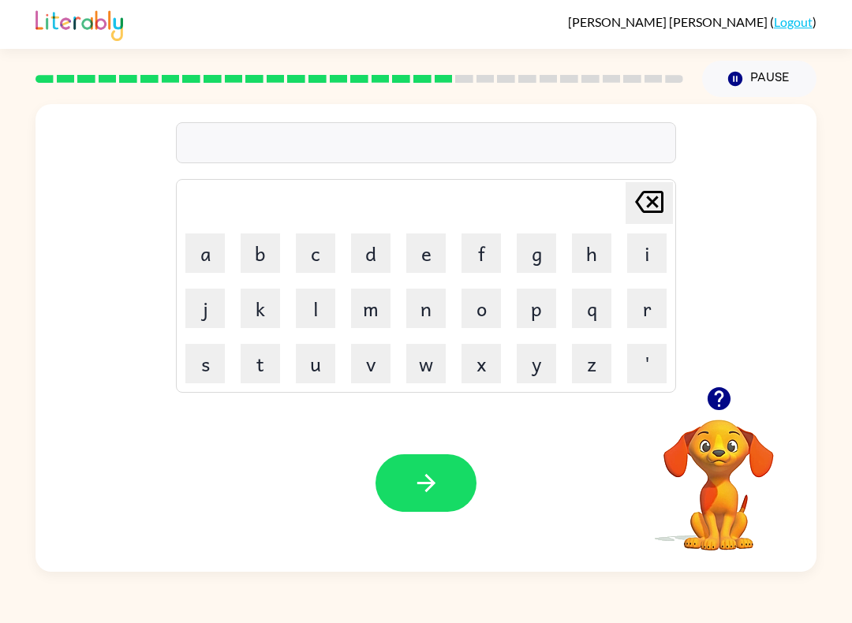
click at [480, 249] on button "f" at bounding box center [480, 252] width 39 height 39
click at [494, 315] on button "o" at bounding box center [480, 308] width 39 height 39
click at [312, 315] on button "l" at bounding box center [315, 308] width 39 height 39
click at [311, 315] on button "l" at bounding box center [315, 308] width 39 height 39
click at [464, 296] on button "o" at bounding box center [480, 308] width 39 height 39
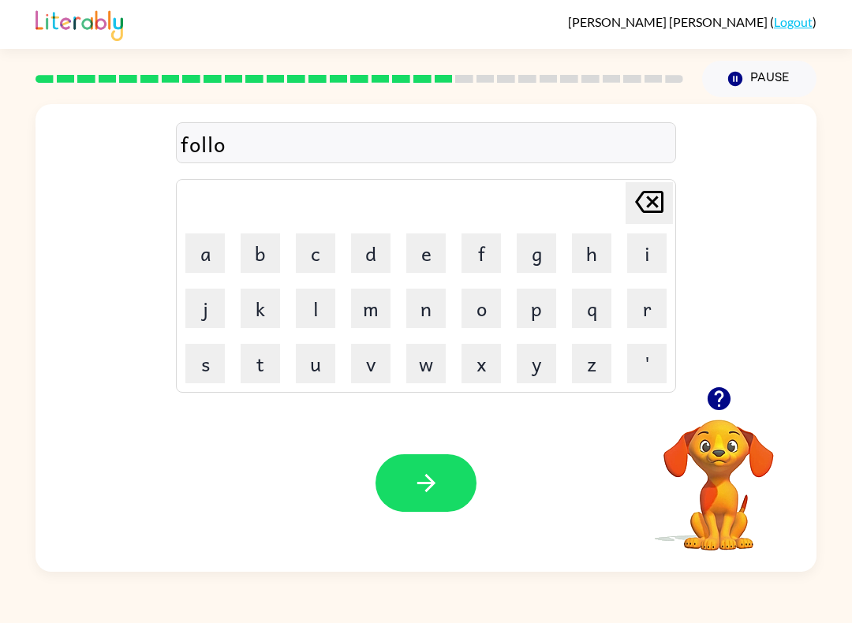
click at [429, 363] on button "w" at bounding box center [425, 363] width 39 height 39
click at [444, 484] on button "button" at bounding box center [425, 483] width 101 height 58
click at [218, 353] on button "s" at bounding box center [204, 363] width 39 height 39
click at [433, 255] on button "e" at bounding box center [425, 252] width 39 height 39
click at [378, 254] on button "d" at bounding box center [370, 252] width 39 height 39
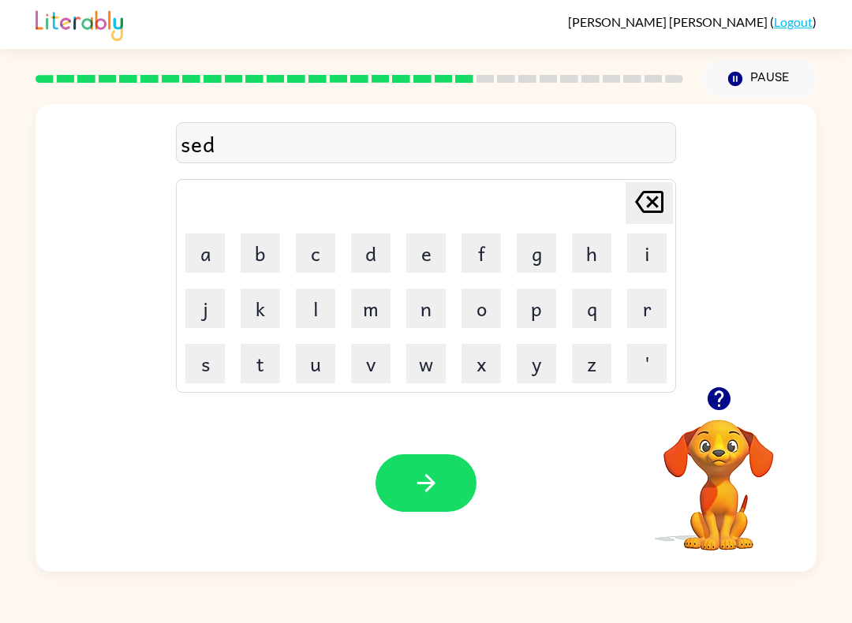
click at [419, 254] on button "e" at bounding box center [425, 252] width 39 height 39
click at [535, 322] on button "p" at bounding box center [535, 308] width 39 height 39
click at [662, 240] on button "i" at bounding box center [646, 252] width 39 height 39
click at [383, 255] on button "d" at bounding box center [370, 252] width 39 height 39
click at [444, 494] on button "button" at bounding box center [425, 483] width 101 height 58
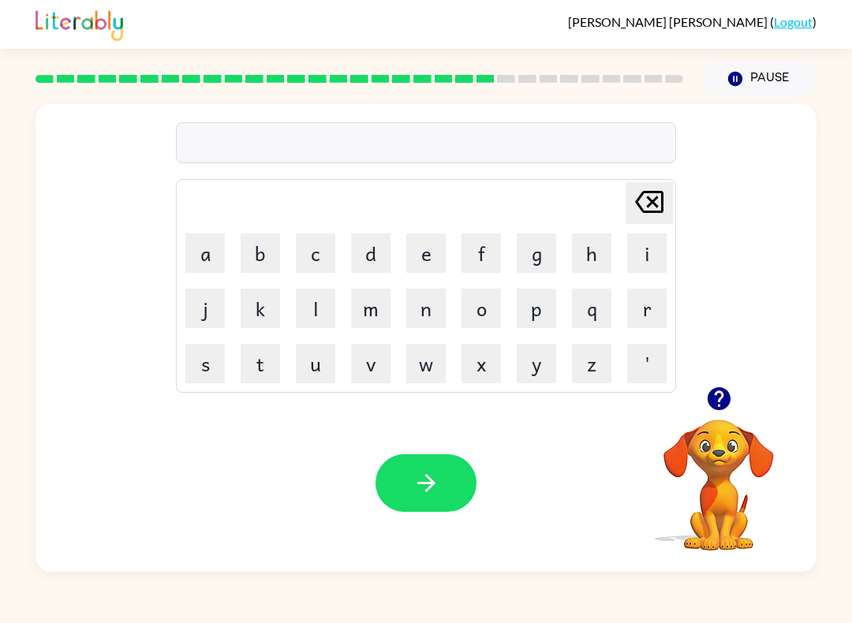
click at [209, 354] on button "s" at bounding box center [204, 363] width 39 height 39
click at [633, 251] on button "i" at bounding box center [646, 252] width 39 height 39
click at [195, 380] on button "s" at bounding box center [204, 363] width 39 height 39
click at [248, 356] on button "t" at bounding box center [259, 363] width 39 height 39
click at [205, 252] on button "a" at bounding box center [204, 252] width 39 height 39
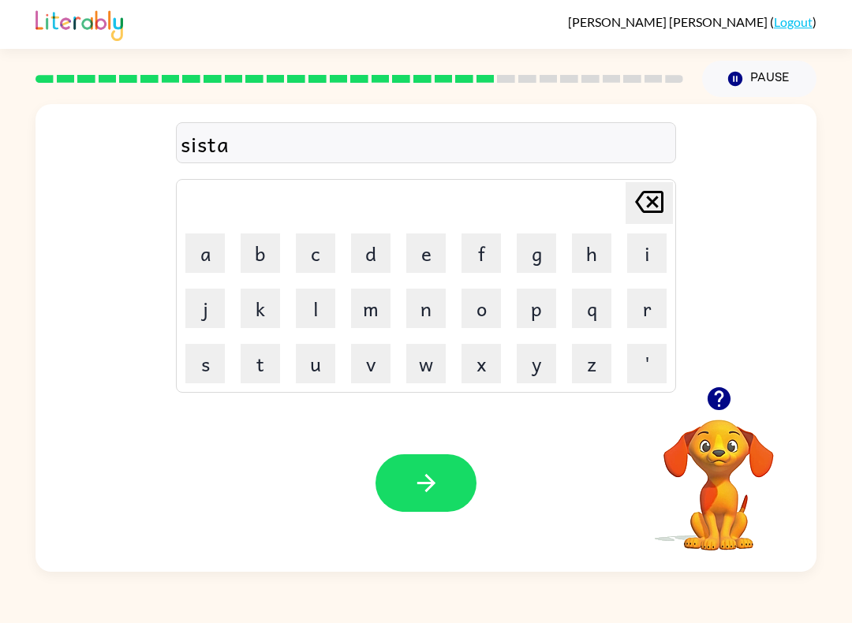
click at [640, 252] on button "i" at bounding box center [646, 252] width 39 height 39
click at [431, 321] on button "n" at bounding box center [425, 308] width 39 height 39
click at [412, 504] on button "button" at bounding box center [425, 483] width 101 height 58
click at [494, 258] on button "f" at bounding box center [480, 252] width 39 height 39
click at [486, 314] on button "o" at bounding box center [480, 308] width 39 height 39
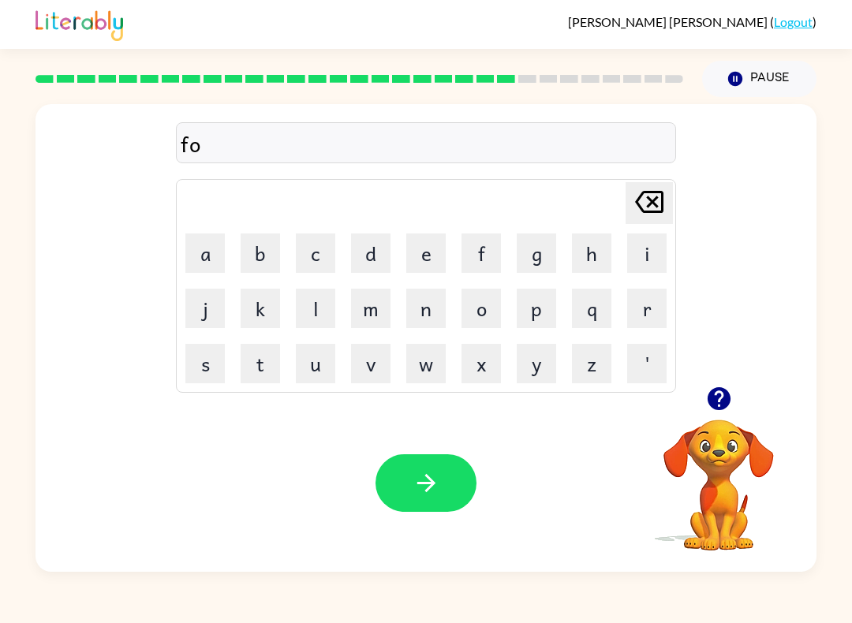
click at [714, 404] on icon "button" at bounding box center [717, 398] width 23 height 23
click at [222, 237] on button "a" at bounding box center [204, 252] width 39 height 39
click at [427, 351] on button "w" at bounding box center [425, 363] width 39 height 39
click at [209, 252] on button "a" at bounding box center [204, 252] width 39 height 39
click at [632, 316] on button "r" at bounding box center [646, 308] width 39 height 39
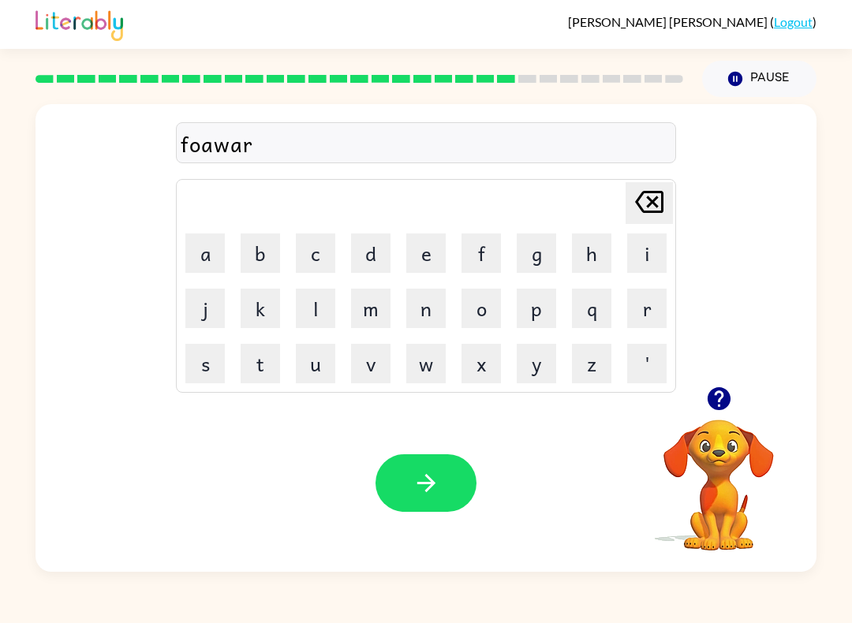
click at [265, 249] on button "b" at bounding box center [259, 252] width 39 height 39
click at [663, 174] on div "foawarb Delete Delete last character input a b c d e f g h i j k l m n o p q r …" at bounding box center [426, 246] width 500 height 294
click at [651, 209] on icon "[PERSON_NAME] last character input" at bounding box center [649, 202] width 38 height 38
click at [375, 249] on button "d" at bounding box center [370, 252] width 39 height 39
click at [708, 404] on icon "button" at bounding box center [717, 398] width 23 height 23
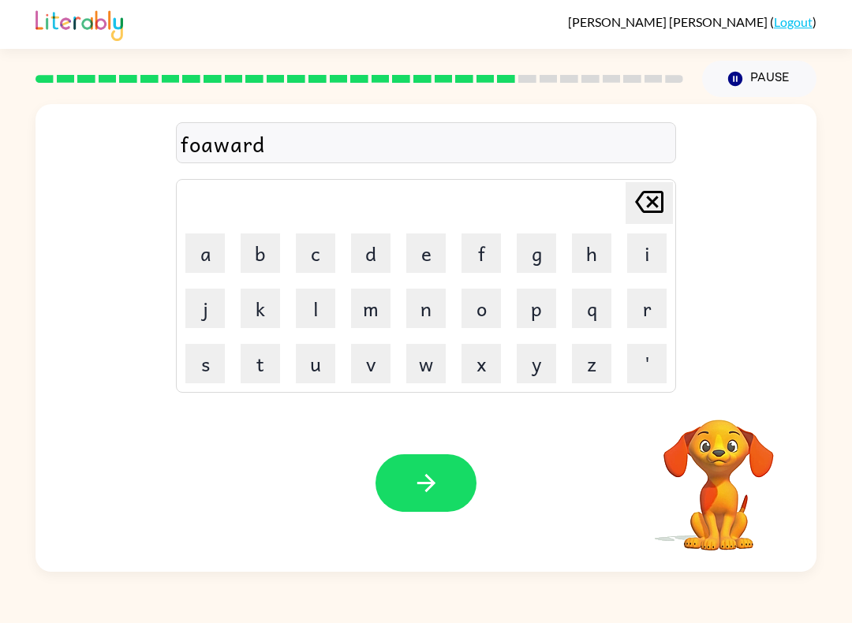
click at [466, 497] on button "button" at bounding box center [425, 483] width 101 height 58
click at [421, 477] on div at bounding box center [425, 483] width 101 height 58
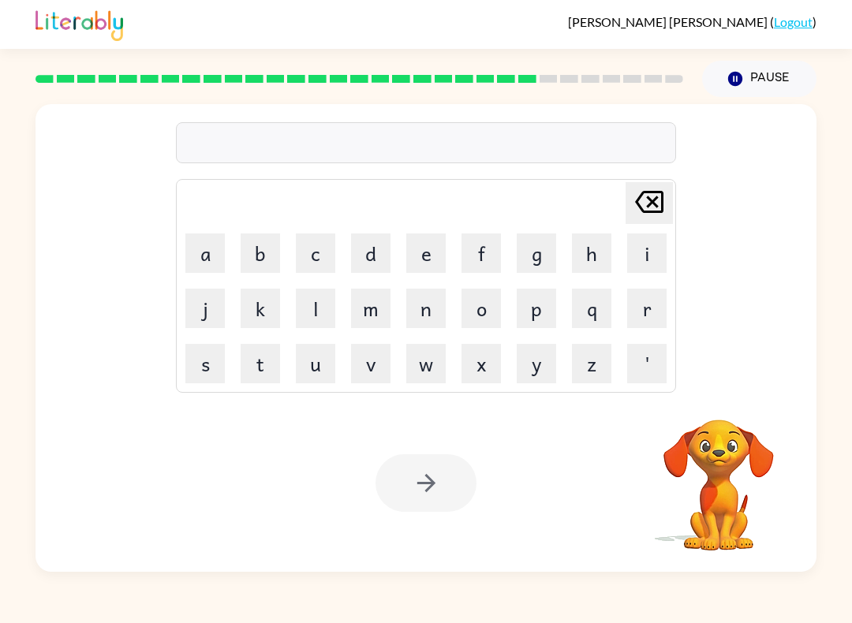
click at [650, 302] on button "r" at bounding box center [646, 308] width 39 height 39
click at [208, 252] on button "a" at bounding box center [204, 252] width 39 height 39
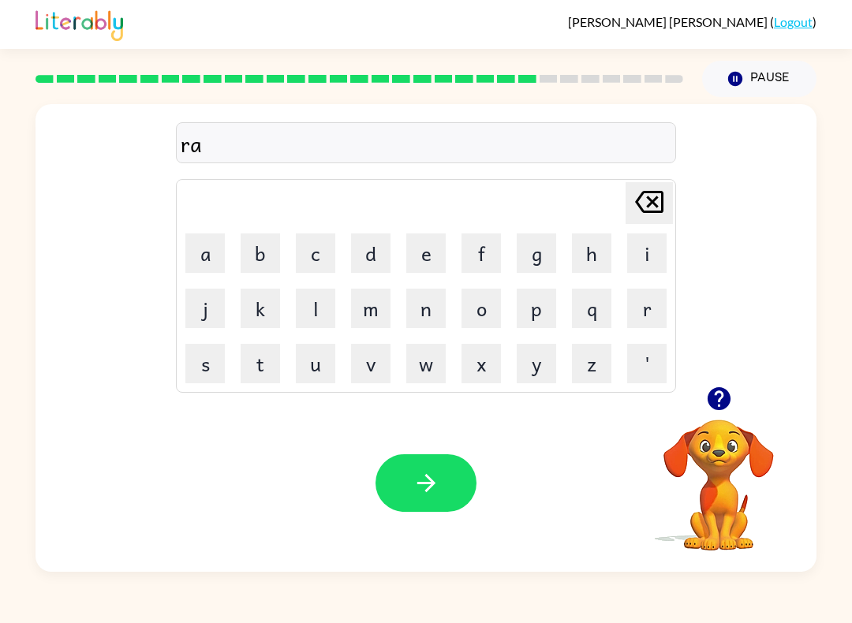
click at [322, 317] on button "l" at bounding box center [315, 308] width 39 height 39
click at [442, 242] on button "e" at bounding box center [425, 252] width 39 height 39
click at [368, 251] on button "d" at bounding box center [370, 252] width 39 height 39
click at [431, 243] on button "e" at bounding box center [425, 252] width 39 height 39
click at [371, 252] on button "d" at bounding box center [370, 252] width 39 height 39
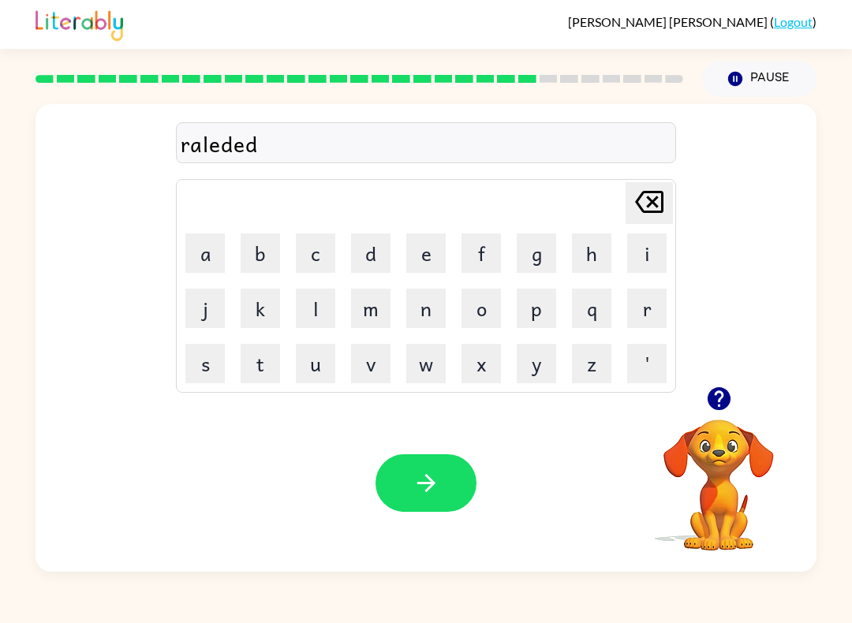
click at [404, 455] on button "button" at bounding box center [425, 483] width 101 height 58
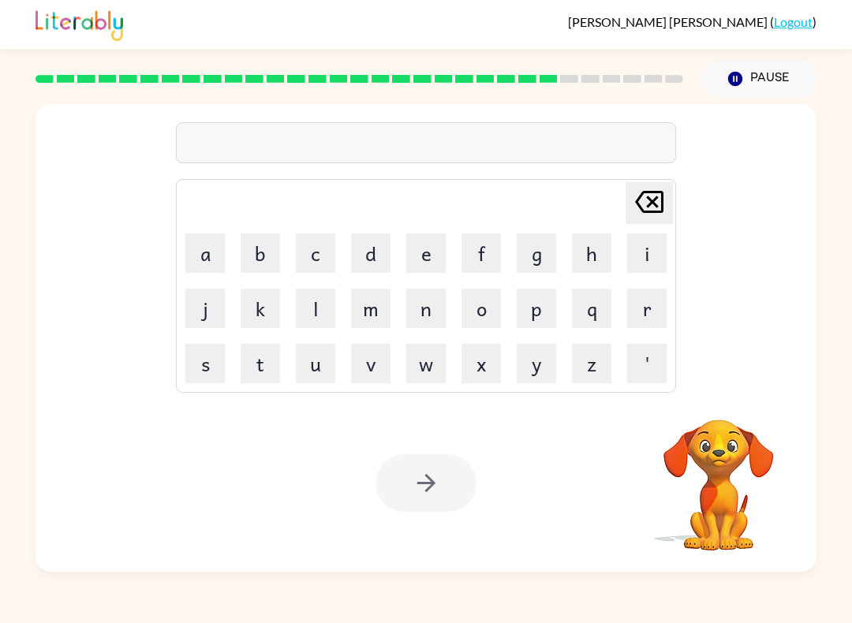
click at [546, 256] on button "g" at bounding box center [535, 252] width 39 height 39
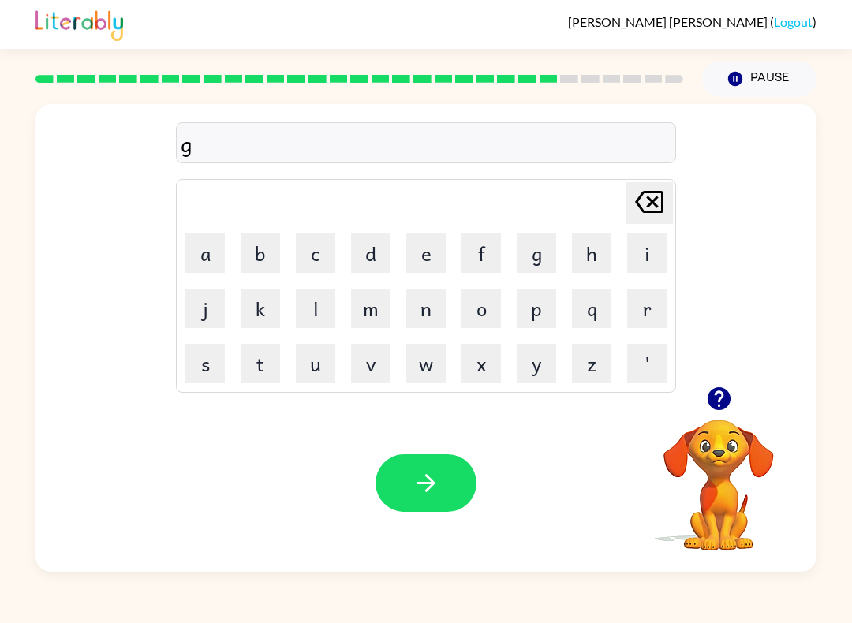
click at [195, 267] on button "a" at bounding box center [204, 252] width 39 height 39
click at [252, 261] on button "b" at bounding box center [259, 252] width 39 height 39
click at [319, 300] on button "l" at bounding box center [315, 308] width 39 height 39
click at [640, 240] on button "i" at bounding box center [646, 252] width 39 height 39
click at [432, 303] on button "n" at bounding box center [425, 308] width 39 height 39
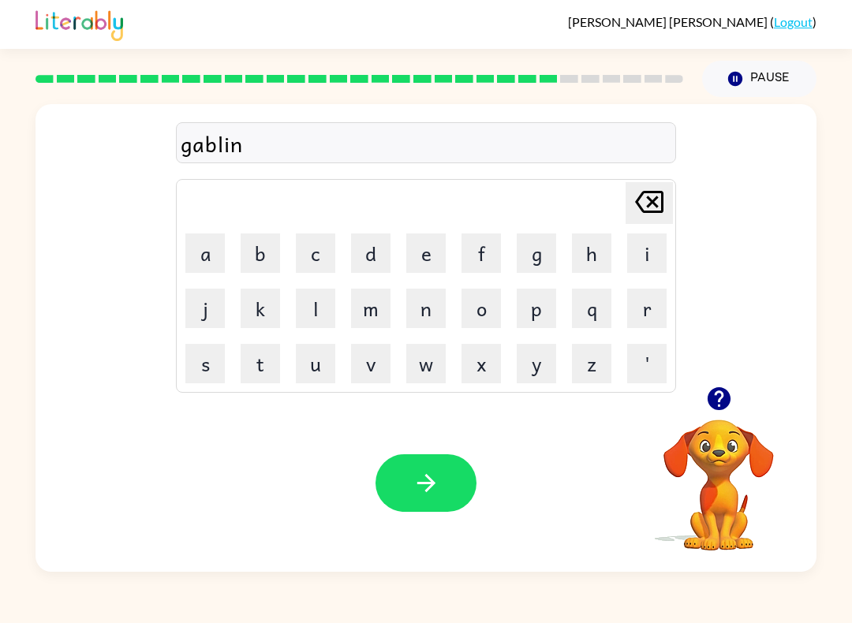
click at [550, 234] on button "g" at bounding box center [535, 252] width 39 height 39
click at [442, 483] on button "button" at bounding box center [425, 483] width 101 height 58
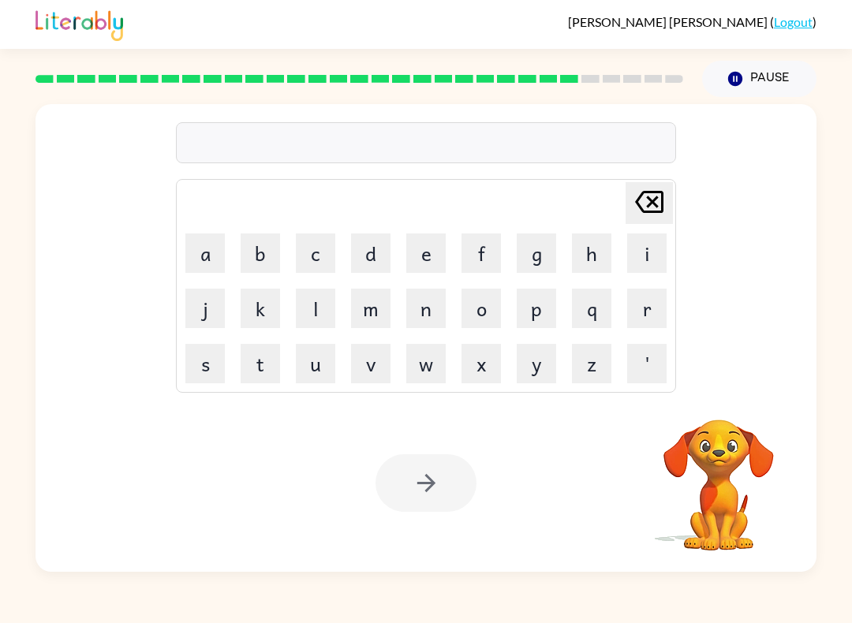
click at [320, 315] on button "l" at bounding box center [315, 308] width 39 height 39
click at [483, 308] on button "o" at bounding box center [480, 308] width 39 height 39
click at [359, 308] on button "m" at bounding box center [370, 308] width 39 height 39
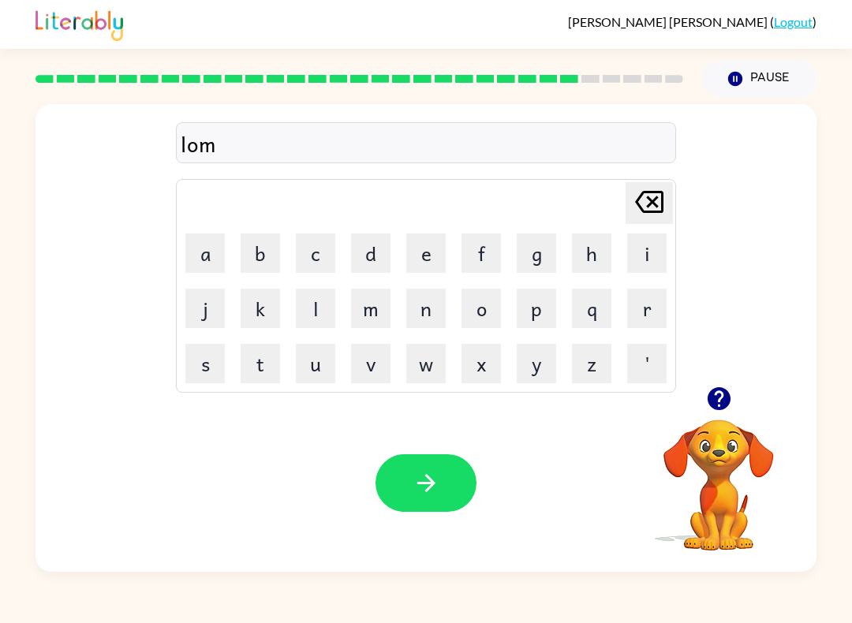
click at [272, 253] on button "b" at bounding box center [259, 252] width 39 height 39
click at [432, 267] on button "e" at bounding box center [425, 252] width 39 height 39
click at [718, 390] on icon "button" at bounding box center [717, 398] width 23 height 23
click at [651, 300] on button "r" at bounding box center [646, 308] width 39 height 39
click at [210, 304] on button "j" at bounding box center [204, 308] width 39 height 39
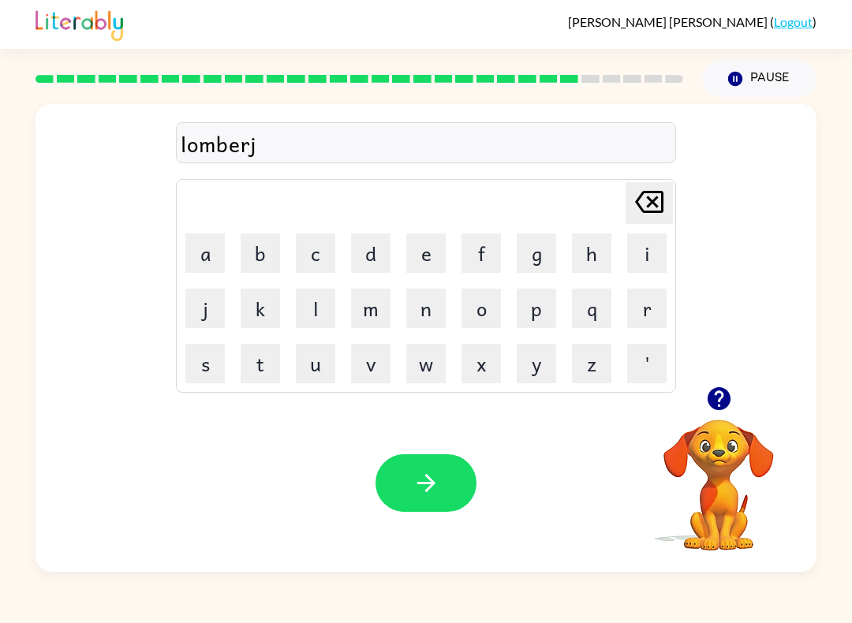
click at [214, 255] on button "a" at bounding box center [204, 252] width 39 height 39
click at [279, 293] on button "k" at bounding box center [259, 308] width 39 height 39
click at [330, 237] on button "c" at bounding box center [315, 252] width 39 height 39
click at [403, 493] on button "button" at bounding box center [425, 483] width 101 height 58
click at [534, 294] on button "p" at bounding box center [535, 308] width 39 height 39
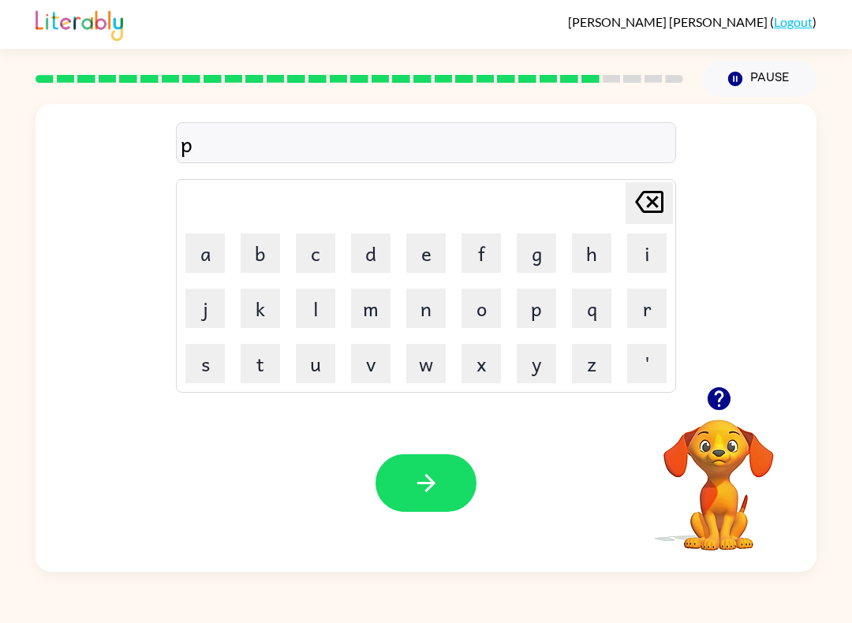
click at [202, 241] on button "a" at bounding box center [204, 252] width 39 height 39
click at [636, 248] on button "i" at bounding box center [646, 252] width 39 height 39
click at [640, 314] on button "r" at bounding box center [646, 308] width 39 height 39
click at [403, 531] on div "Your browser must support playing .mp4 files to use Literably. Please try using…" at bounding box center [425, 482] width 781 height 177
click at [437, 479] on icon "button" at bounding box center [426, 483] width 28 height 28
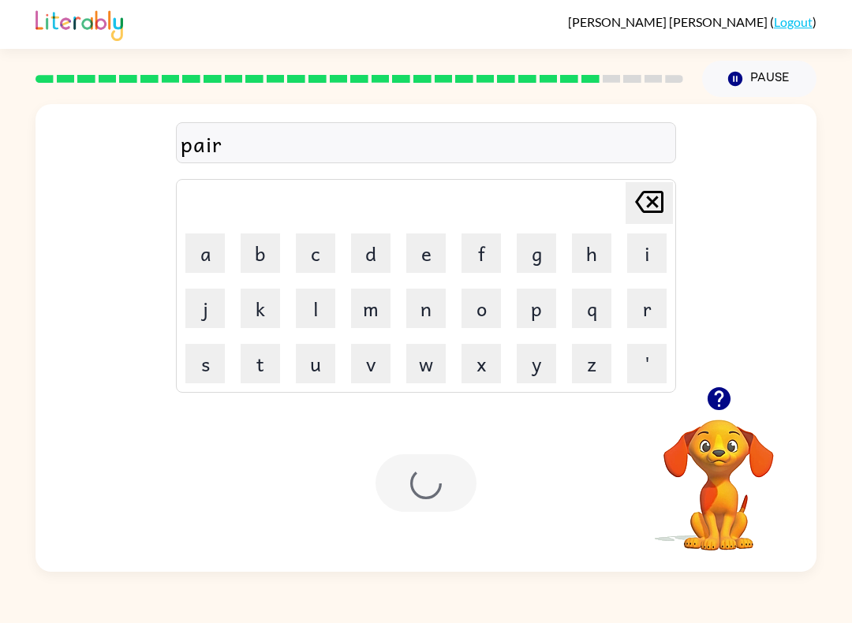
click at [436, 479] on div at bounding box center [425, 483] width 101 height 58
click at [492, 505] on div "Your browser must support playing .mp4 files to use Literably. Please try using…" at bounding box center [425, 482] width 781 height 177
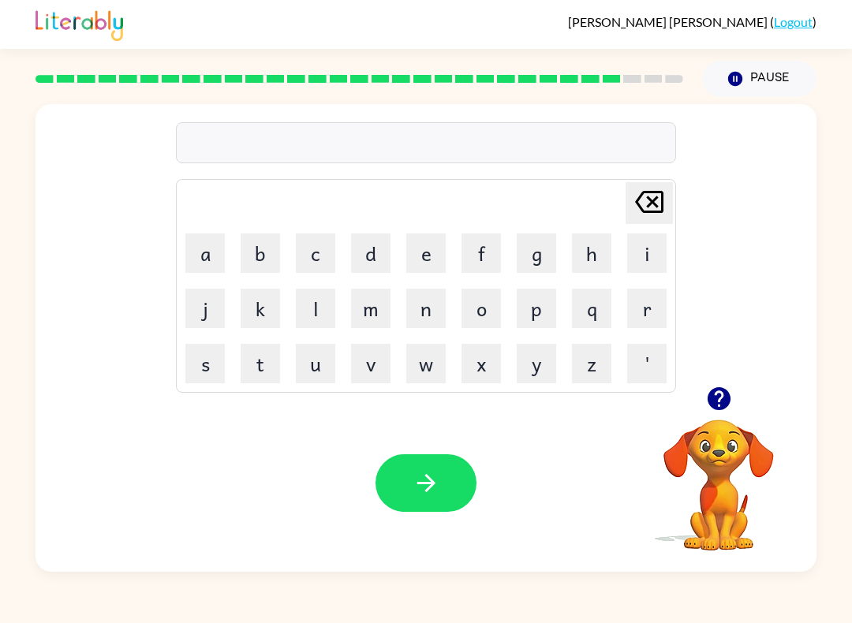
click at [691, 408] on div at bounding box center [718, 398] width 158 height 40
click at [691, 407] on div at bounding box center [718, 398] width 158 height 40
click at [729, 393] on icon "button" at bounding box center [719, 399] width 28 height 28
click at [488, 252] on button "f" at bounding box center [480, 252] width 39 height 39
click at [641, 256] on button "i" at bounding box center [646, 252] width 39 height 39
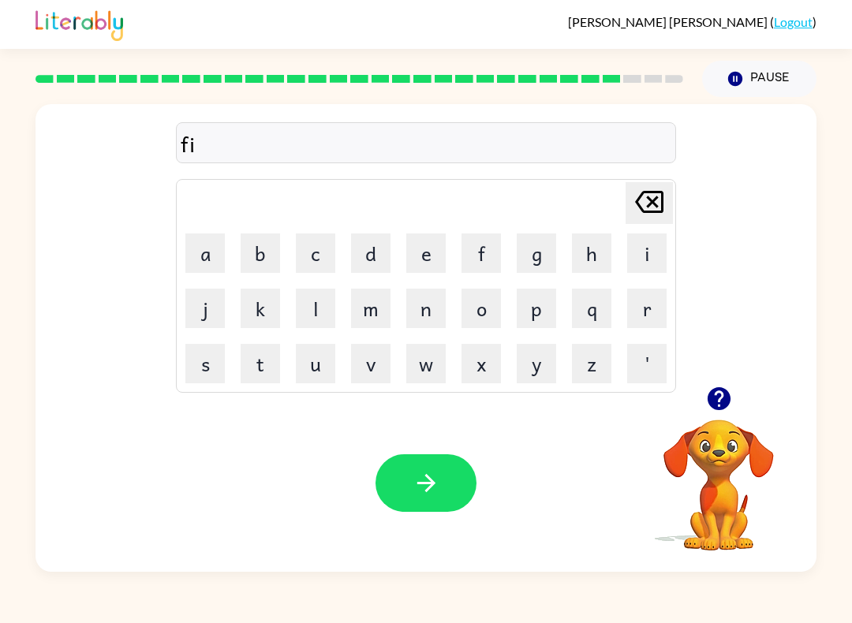
click at [425, 301] on button "n" at bounding box center [425, 308] width 39 height 39
click at [443, 457] on button "button" at bounding box center [425, 483] width 101 height 58
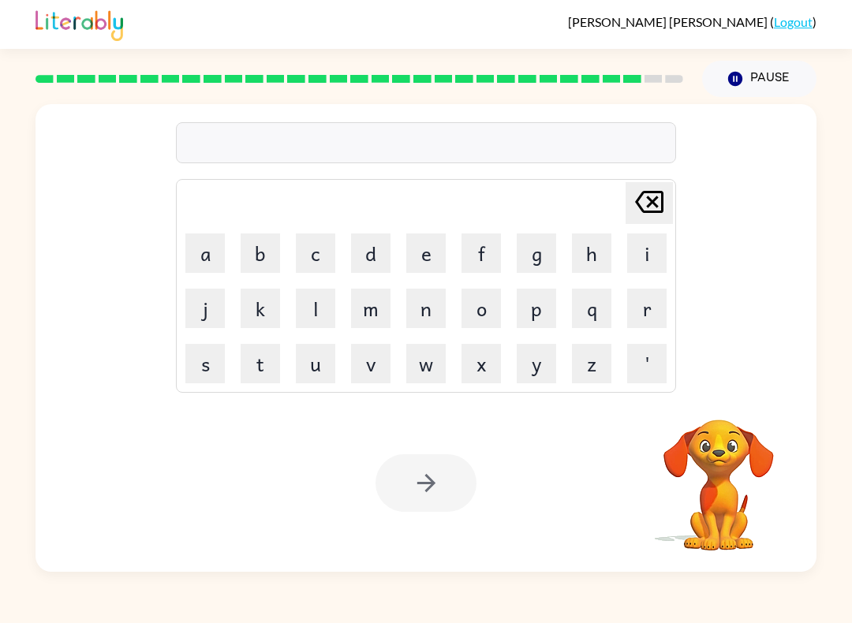
click at [334, 314] on button "l" at bounding box center [315, 308] width 39 height 39
click at [511, 294] on td "p" at bounding box center [536, 308] width 54 height 54
click at [430, 483] on div at bounding box center [425, 483] width 101 height 58
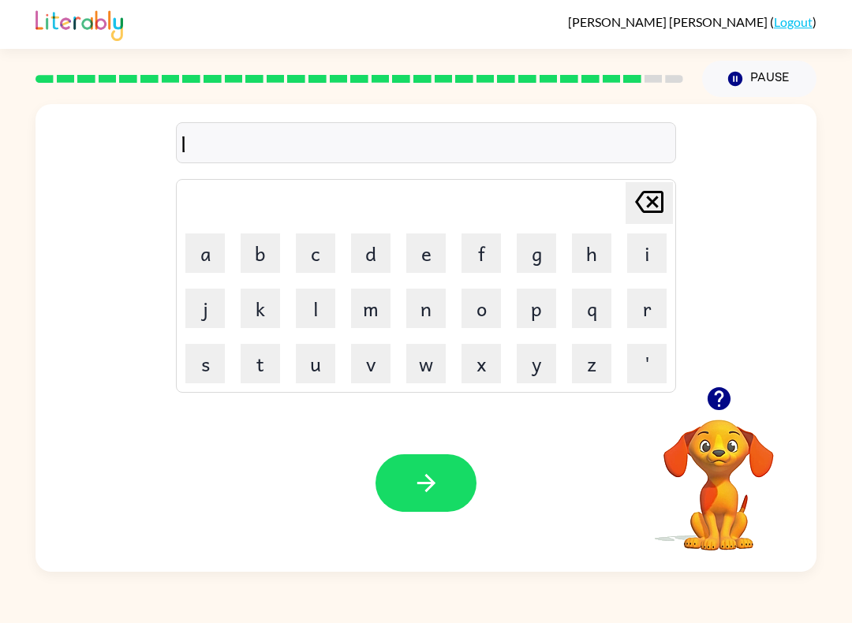
click at [420, 494] on icon "button" at bounding box center [426, 483] width 28 height 28
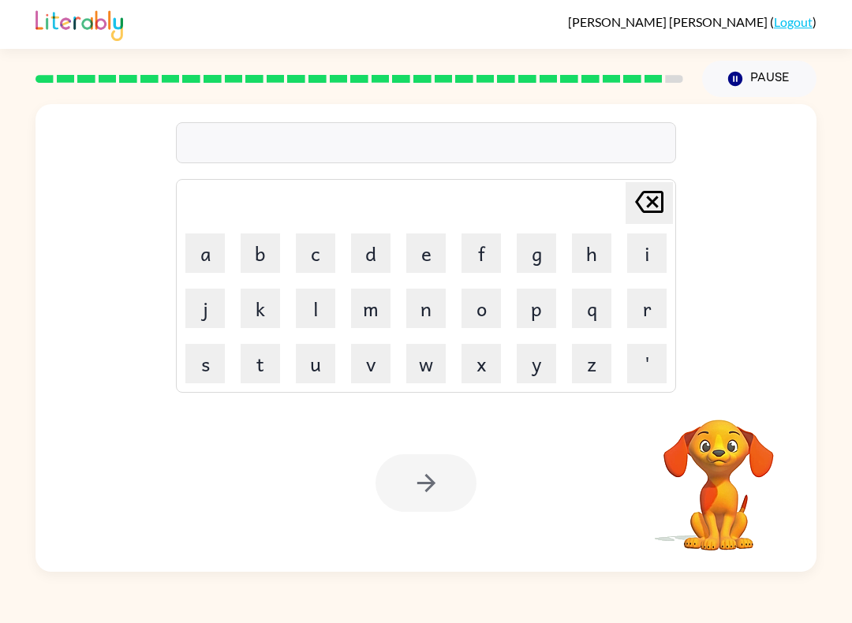
click at [555, 357] on button "y" at bounding box center [535, 363] width 39 height 39
click at [461, 465] on div at bounding box center [425, 483] width 101 height 58
click at [423, 490] on div at bounding box center [425, 483] width 101 height 58
click at [425, 480] on div at bounding box center [425, 483] width 101 height 58
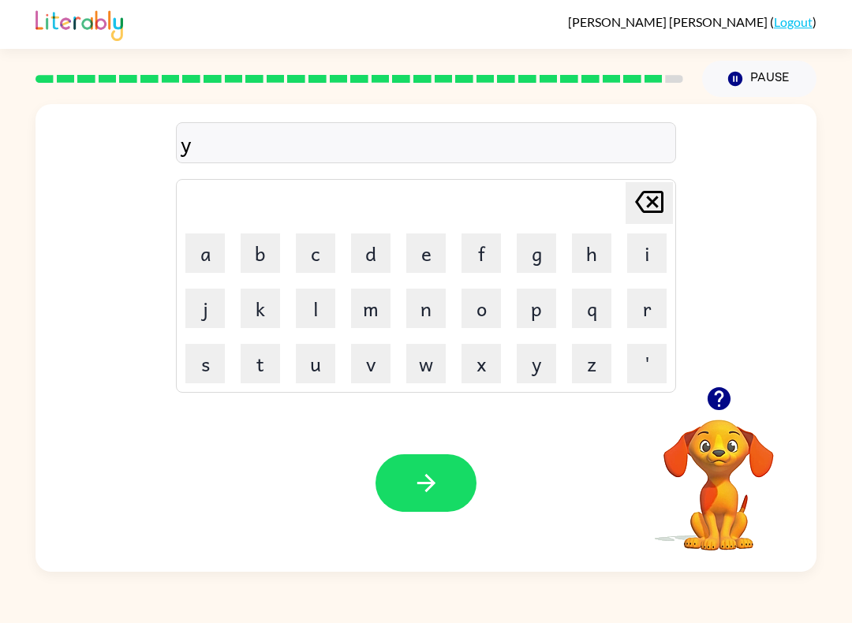
click at [431, 475] on icon "button" at bounding box center [426, 483] width 28 height 28
click at [430, 475] on div at bounding box center [425, 483] width 101 height 58
click at [459, 462] on div at bounding box center [425, 483] width 101 height 58
